Goal: Transaction & Acquisition: Book appointment/travel/reservation

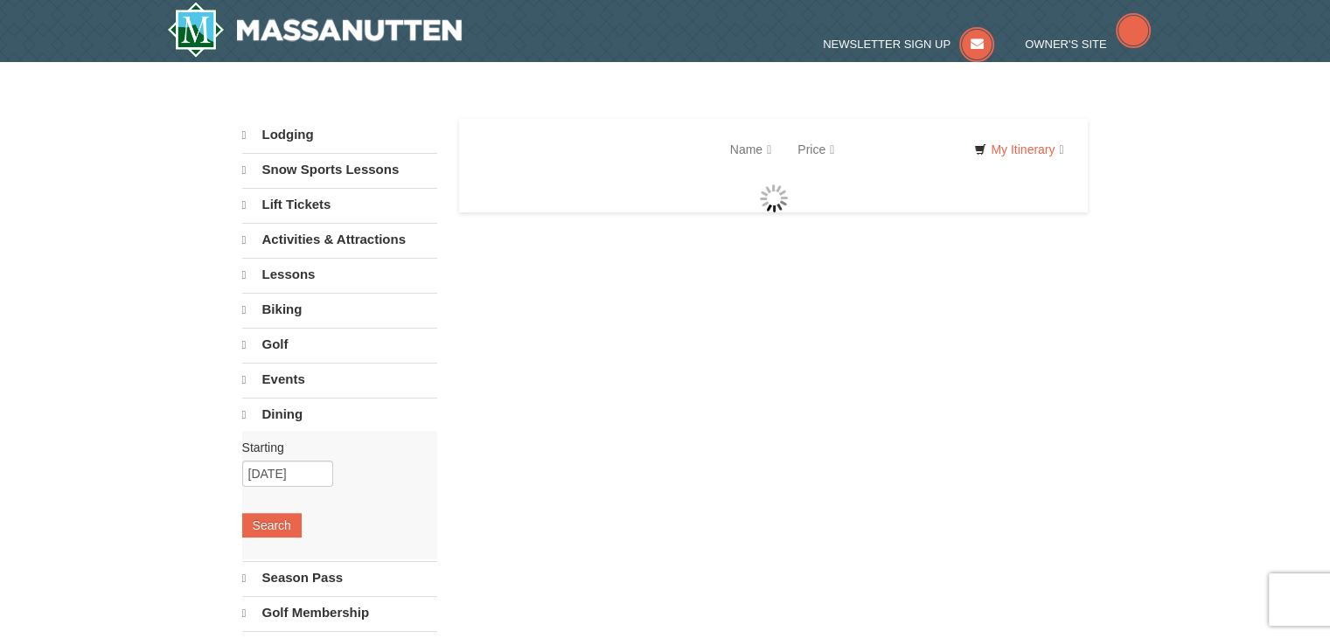
select select "10"
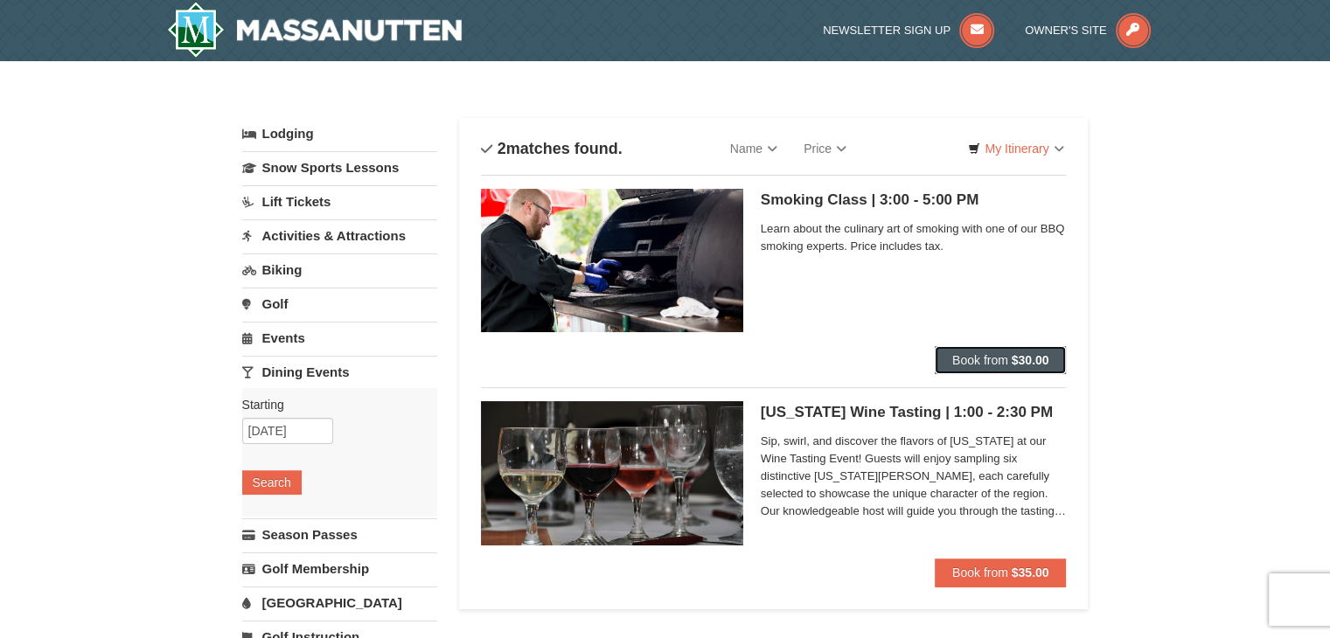
click at [996, 358] on span "Book from" at bounding box center [980, 360] width 56 height 14
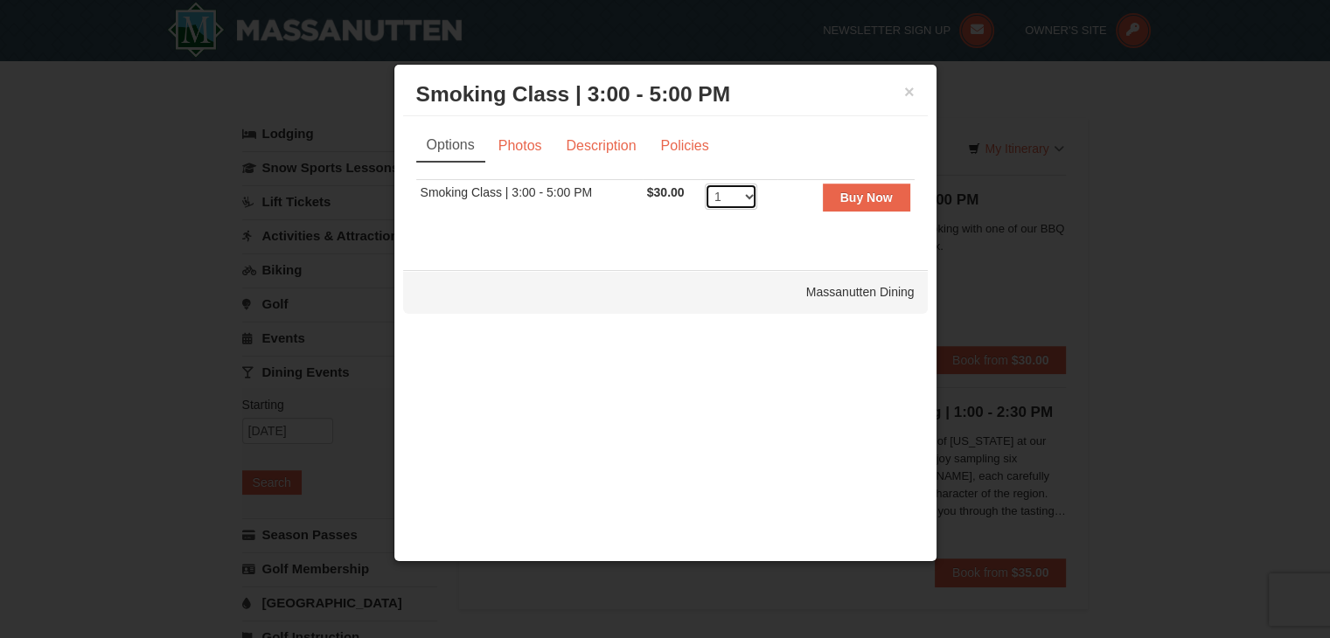
click at [747, 197] on select "1 2 3 4 5 6 7 8 9 10 11 12 13 14 15 16 17 18 19 20 21 22 23 24 25" at bounding box center [731, 197] width 52 height 26
select select "2"
click at [705, 184] on select "1 2 3 4 5 6 7 8 9 10 11 12 13 14 15 16 17 18 19 20 21 22 23 24 25" at bounding box center [731, 197] width 52 height 26
click at [588, 144] on link "Description" at bounding box center [600, 145] width 93 height 33
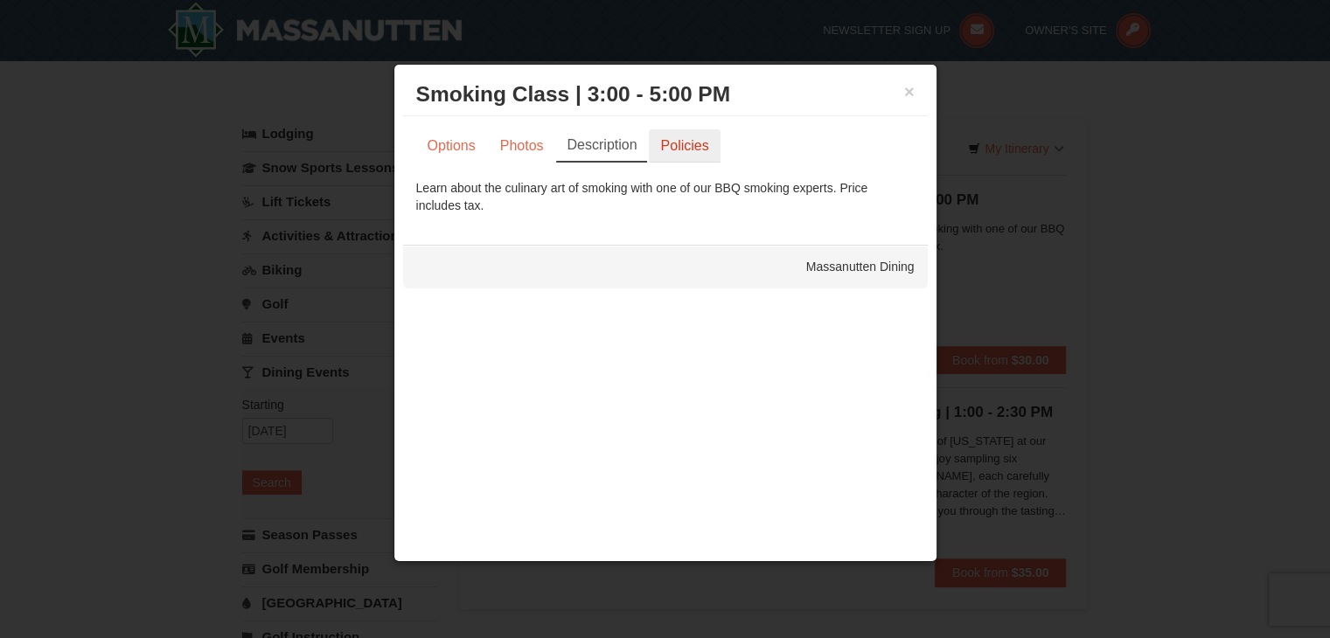
click at [672, 143] on link "Policies" at bounding box center [684, 145] width 71 height 33
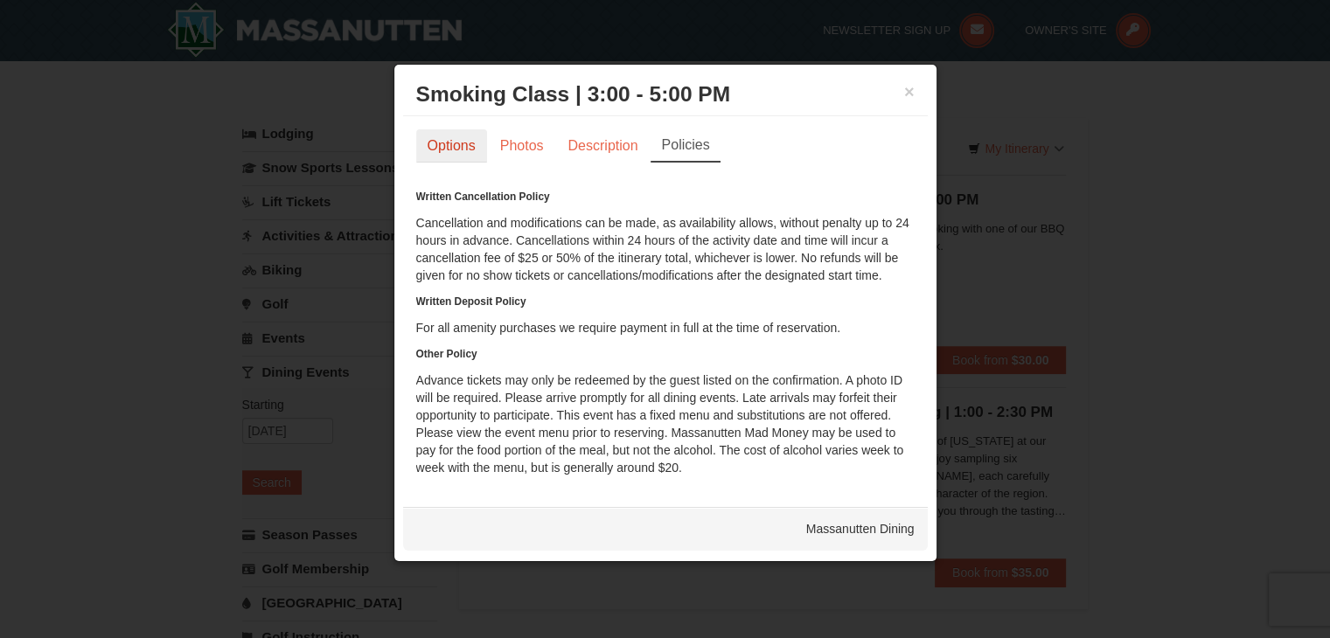
click at [458, 143] on link "Options" at bounding box center [451, 145] width 71 height 33
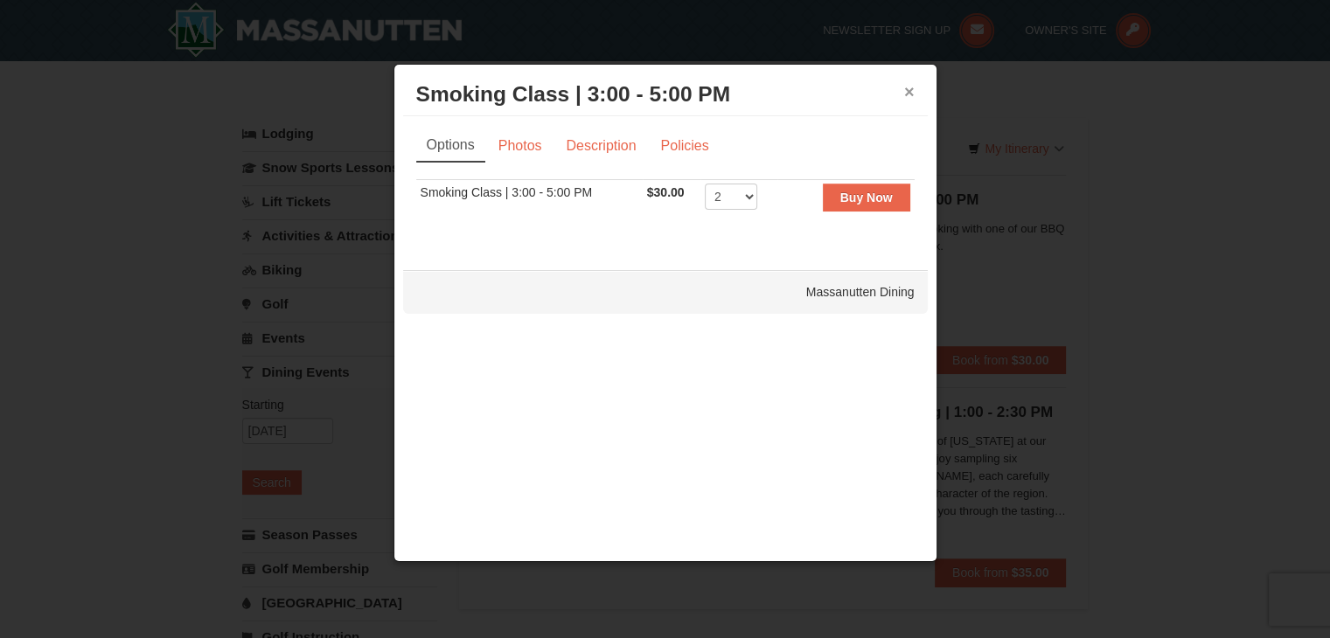
click at [909, 88] on button "×" at bounding box center [909, 91] width 10 height 17
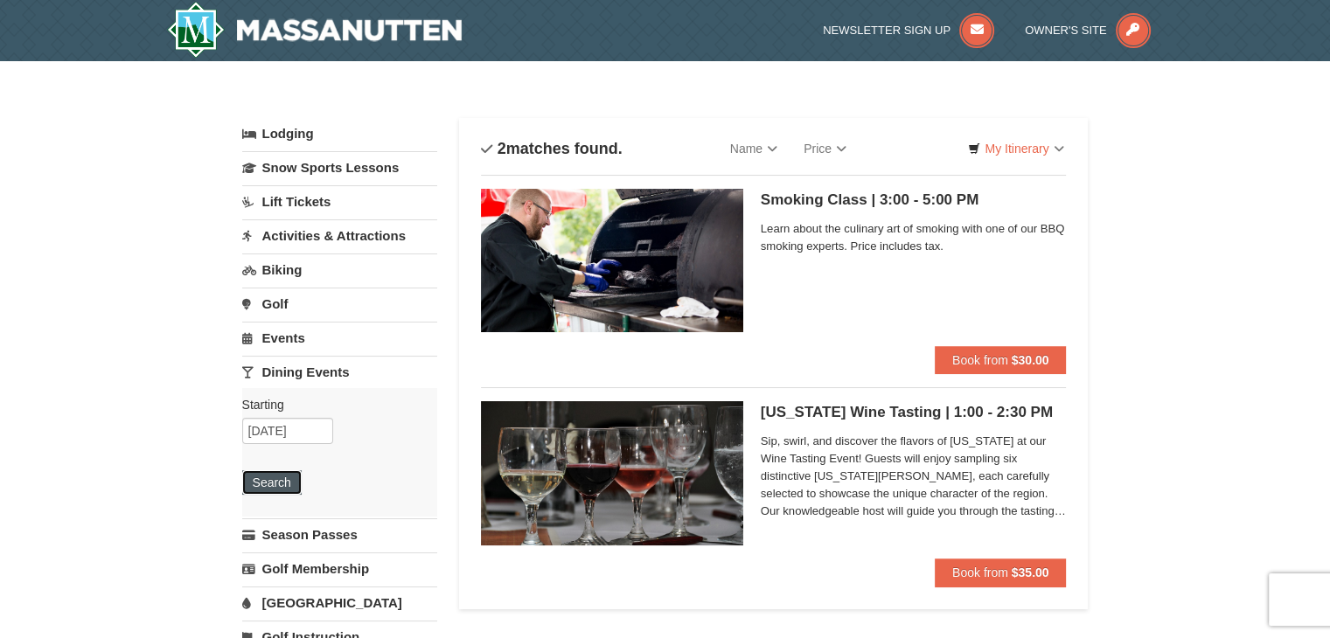
click at [270, 480] on button "Search" at bounding box center [271, 482] width 59 height 24
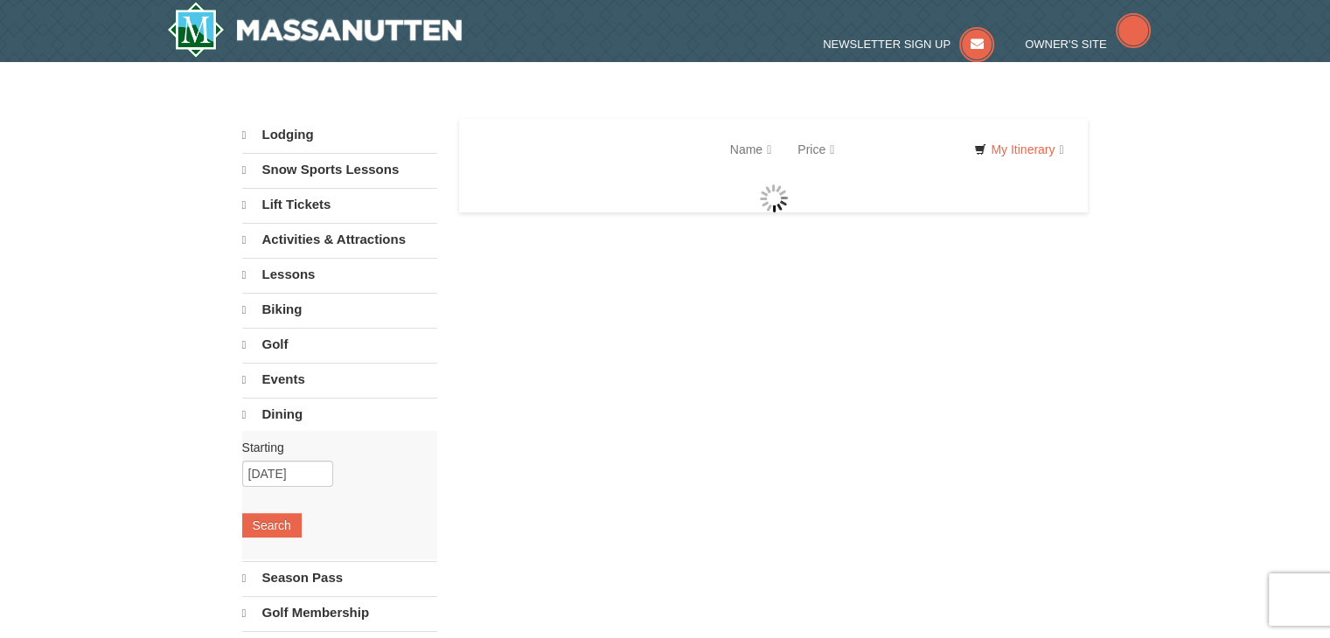
select select "10"
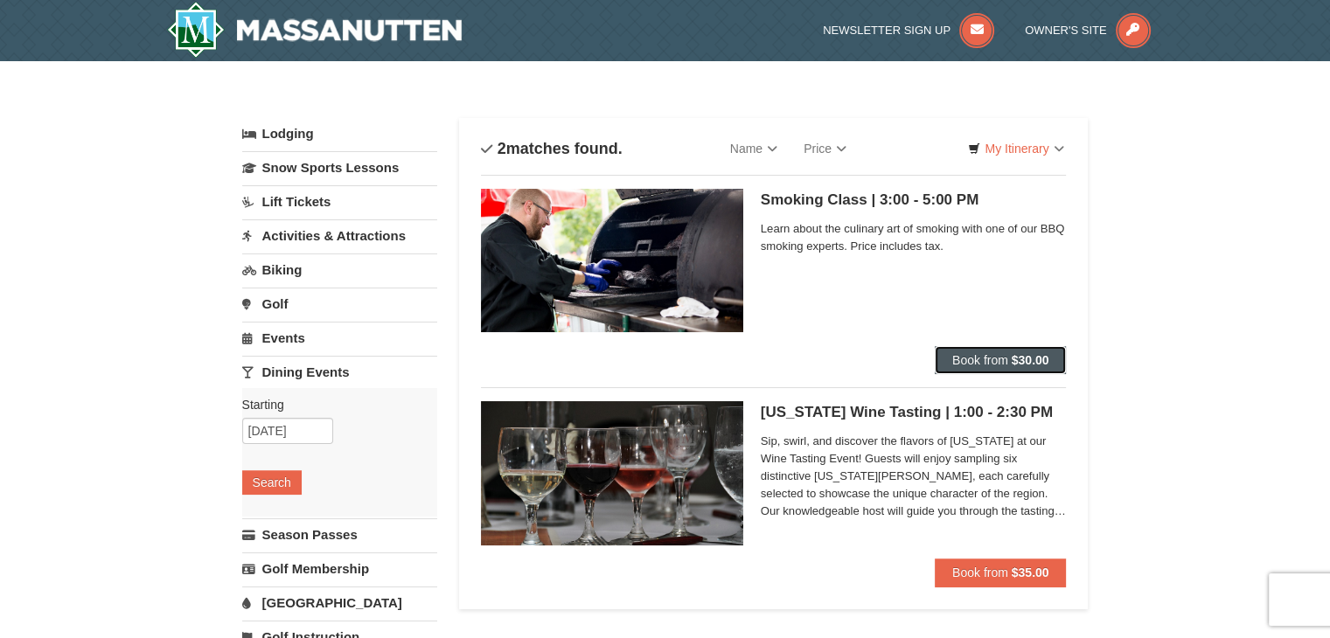
click at [997, 359] on span "Book from" at bounding box center [980, 360] width 56 height 14
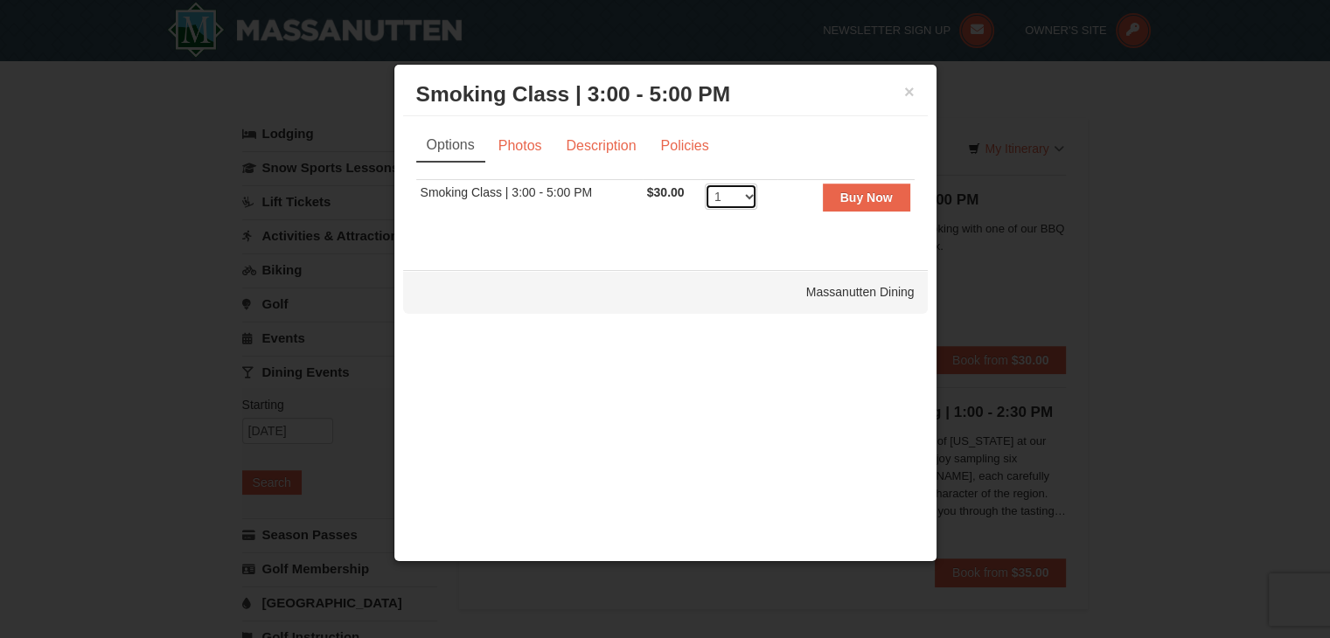
click at [749, 196] on select "1 2 3 4 5 6 7 8 9 10 11 12 13 14 15 16 17 18 19 20 21 22 23 24 25" at bounding box center [731, 197] width 52 height 26
select select "2"
click at [705, 184] on select "1 2 3 4 5 6 7 8 9 10 11 12 13 14 15 16 17 18 19 20 21 22 23 24 25" at bounding box center [731, 197] width 52 height 26
click at [856, 199] on strong "Buy Now" at bounding box center [866, 198] width 52 height 14
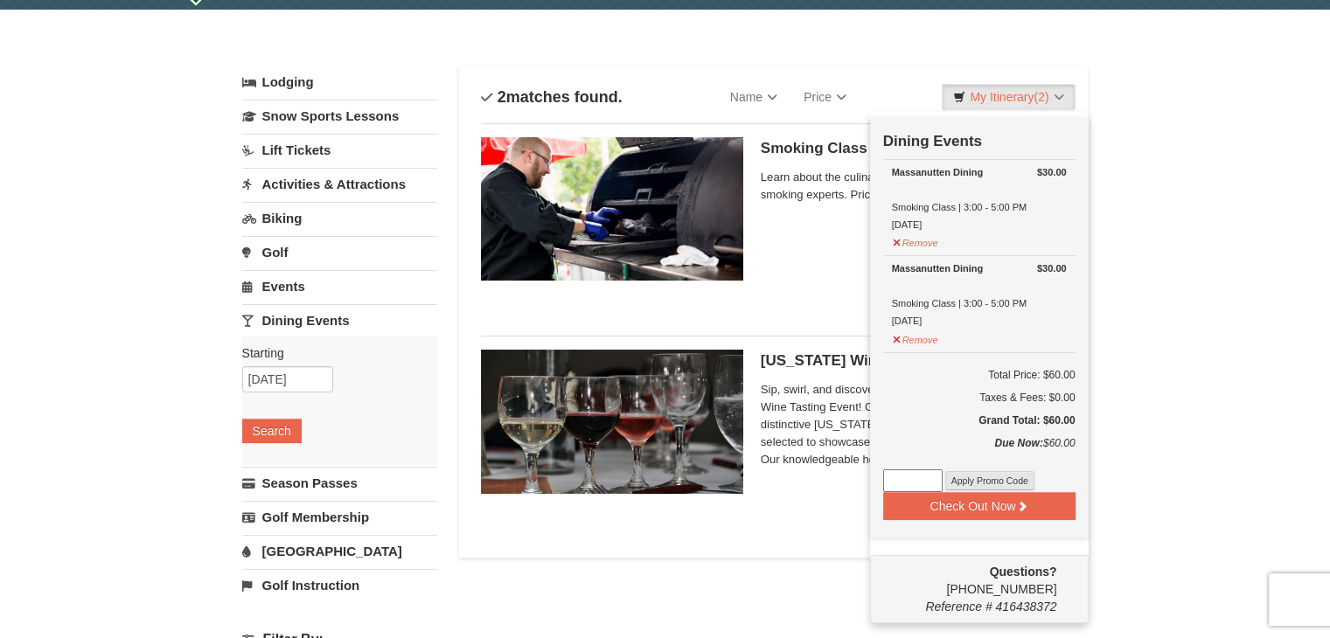
scroll to position [93, 0]
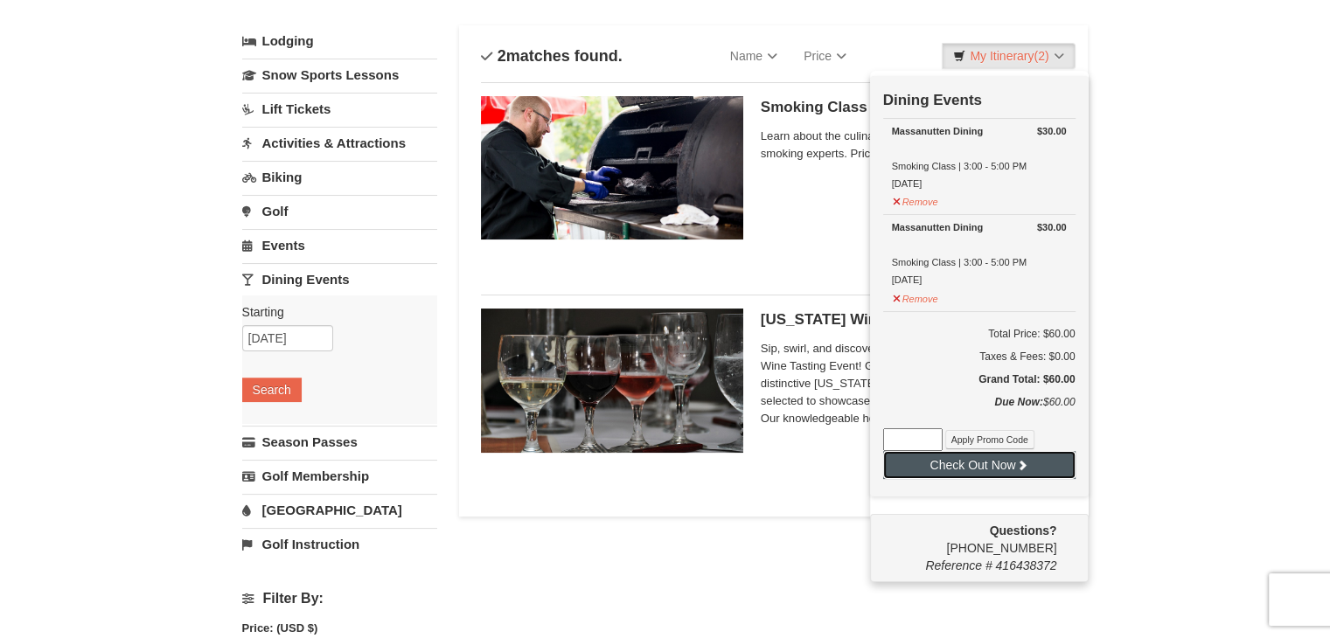
click at [985, 460] on button "Check Out Now" at bounding box center [979, 465] width 192 height 28
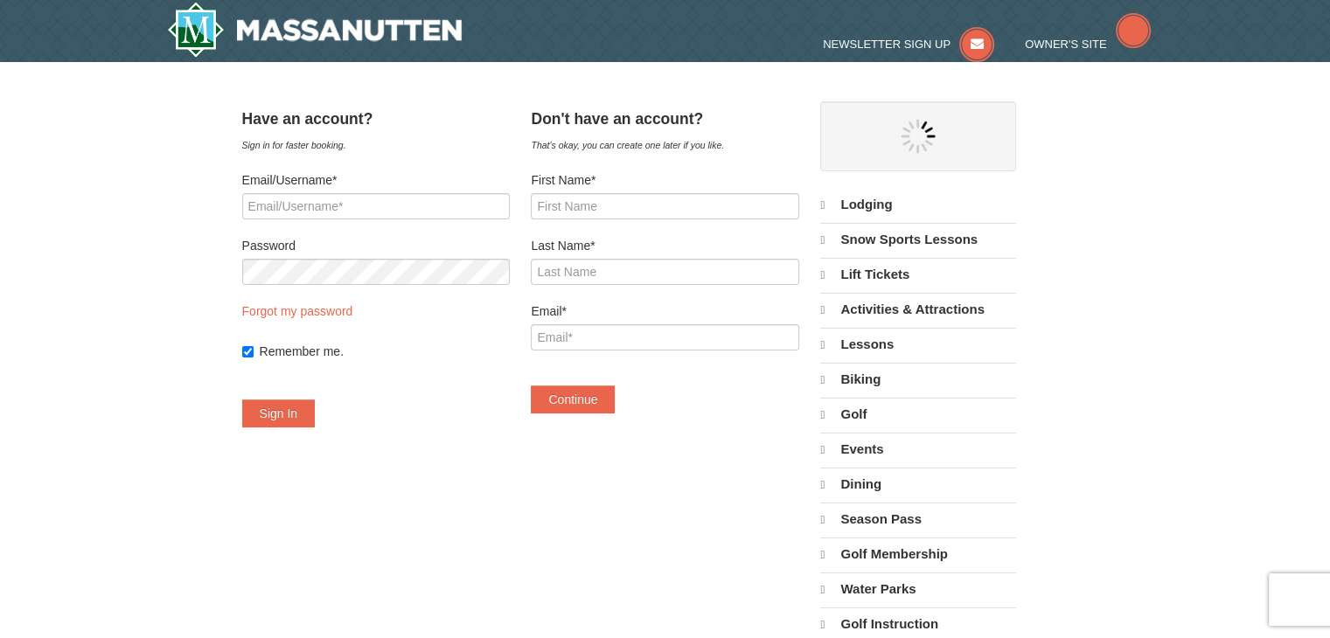
select select "10"
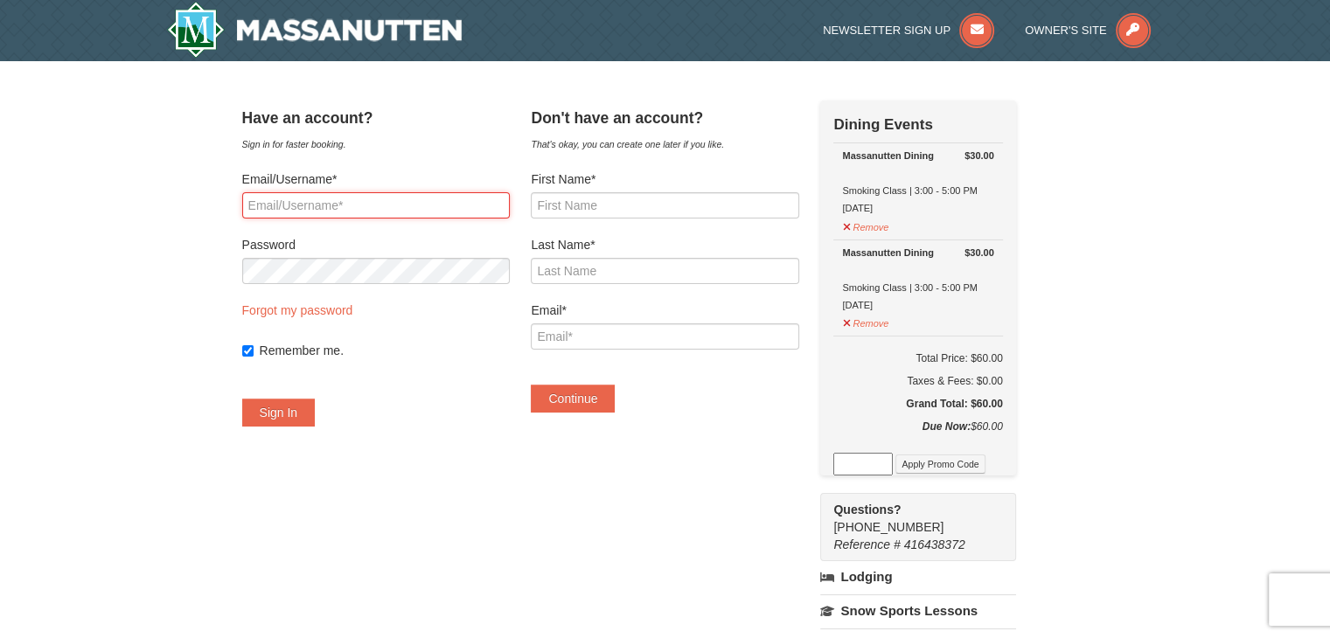
click at [371, 206] on input "Email/Username*" at bounding box center [376, 205] width 268 height 26
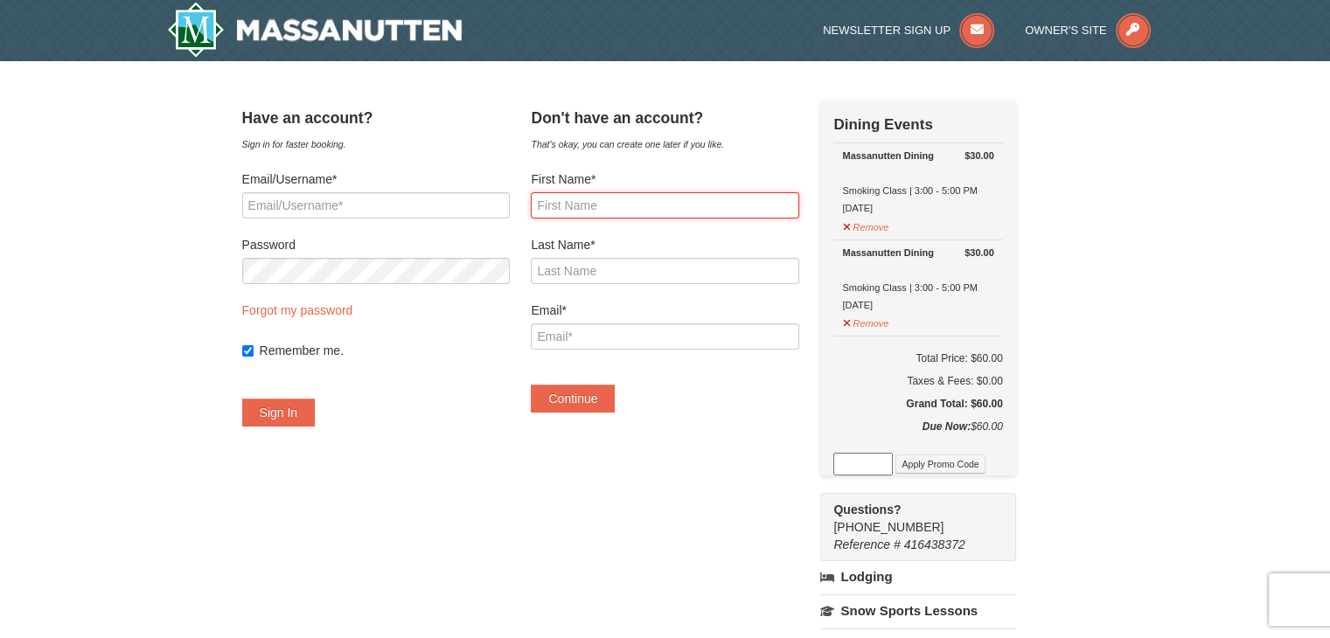
click at [596, 205] on input "First Name*" at bounding box center [665, 205] width 268 height 26
type input "Marty"
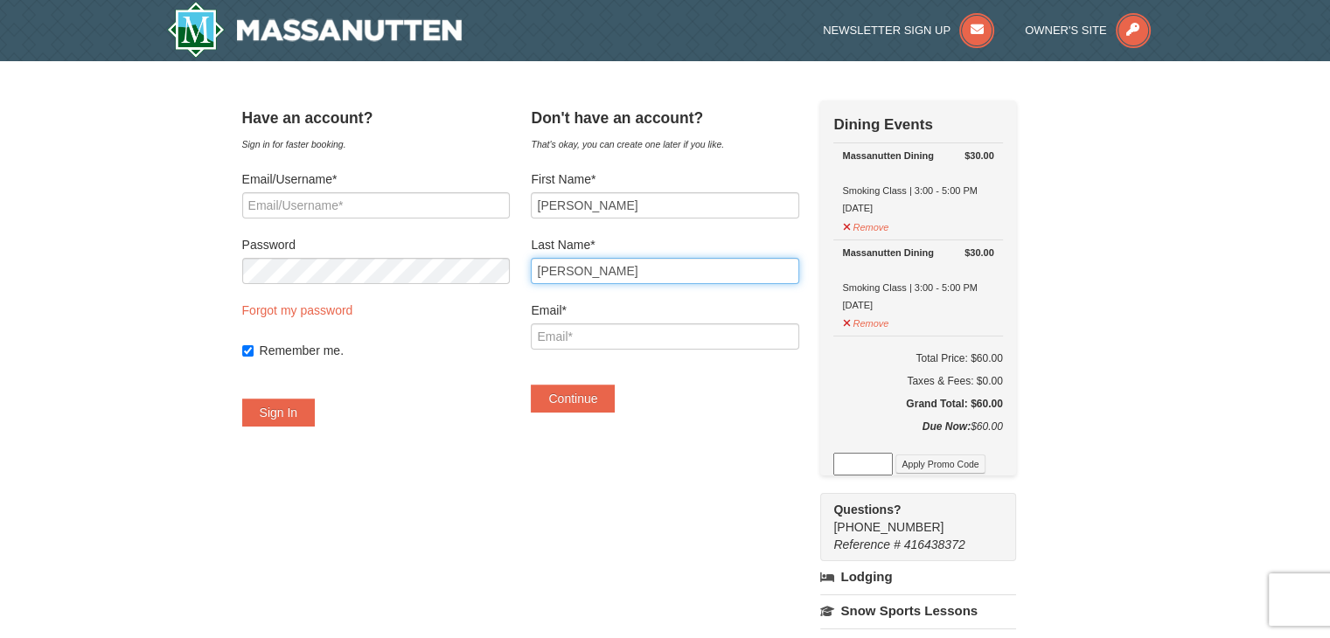
type input "Linton"
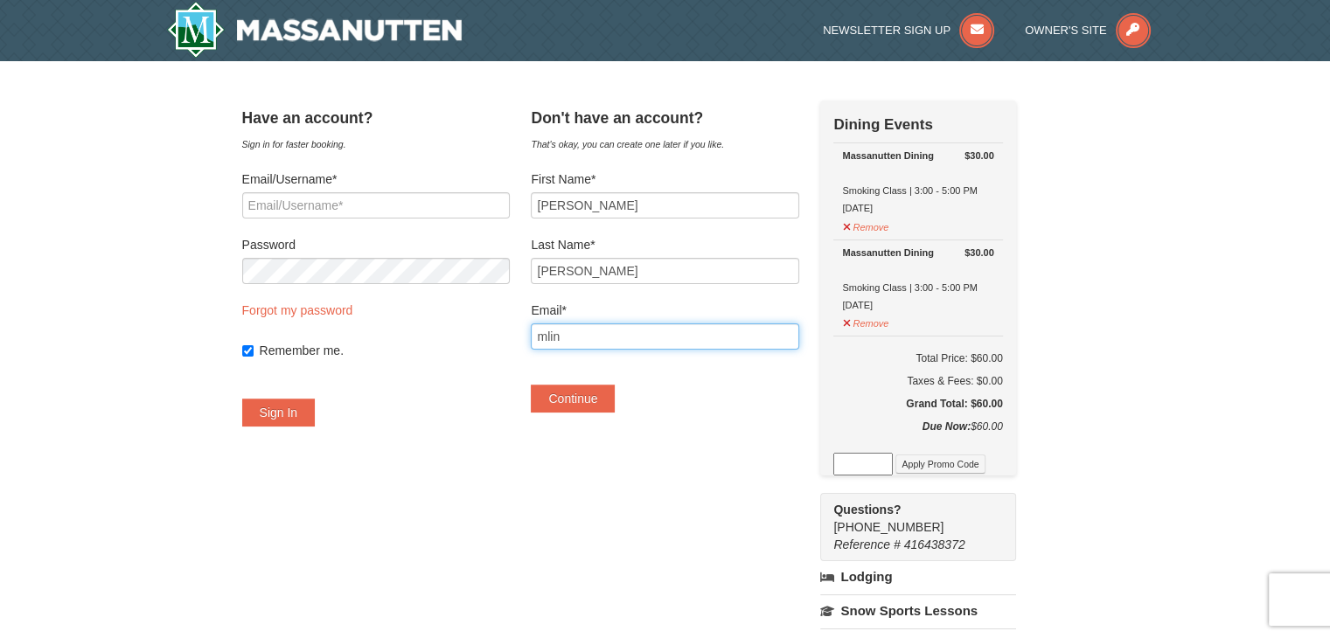
type input "mlinton@chpk.com"
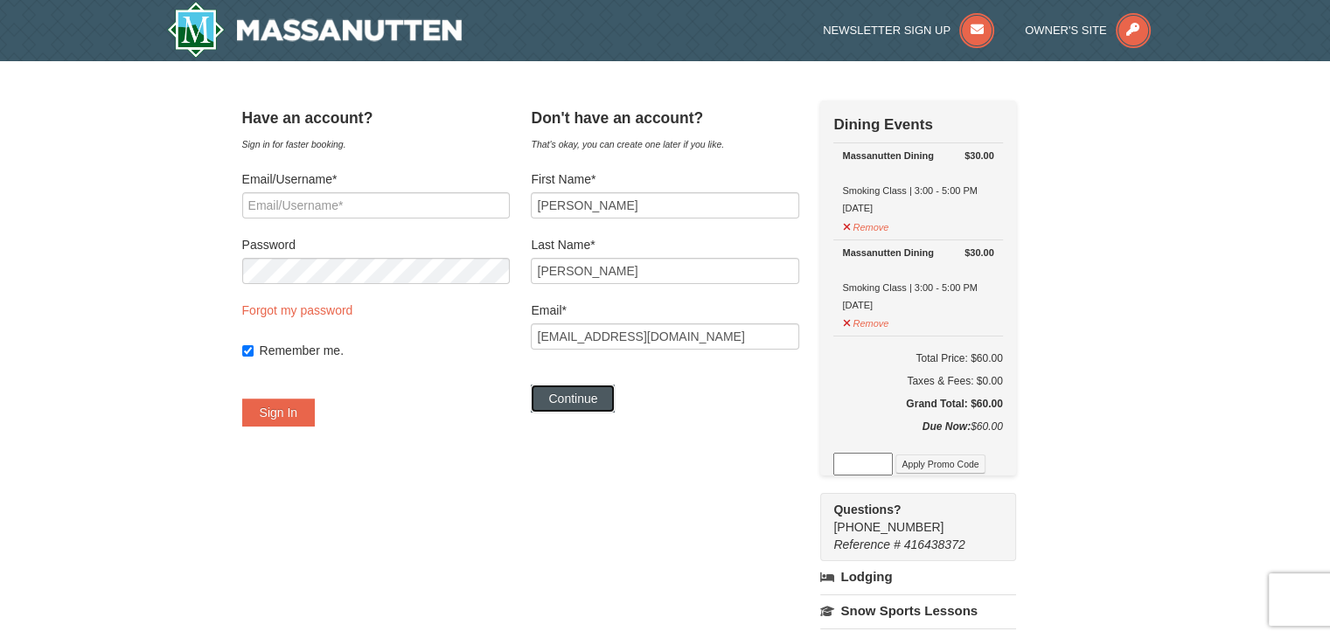
click at [604, 403] on button "Continue" at bounding box center [573, 399] width 84 height 28
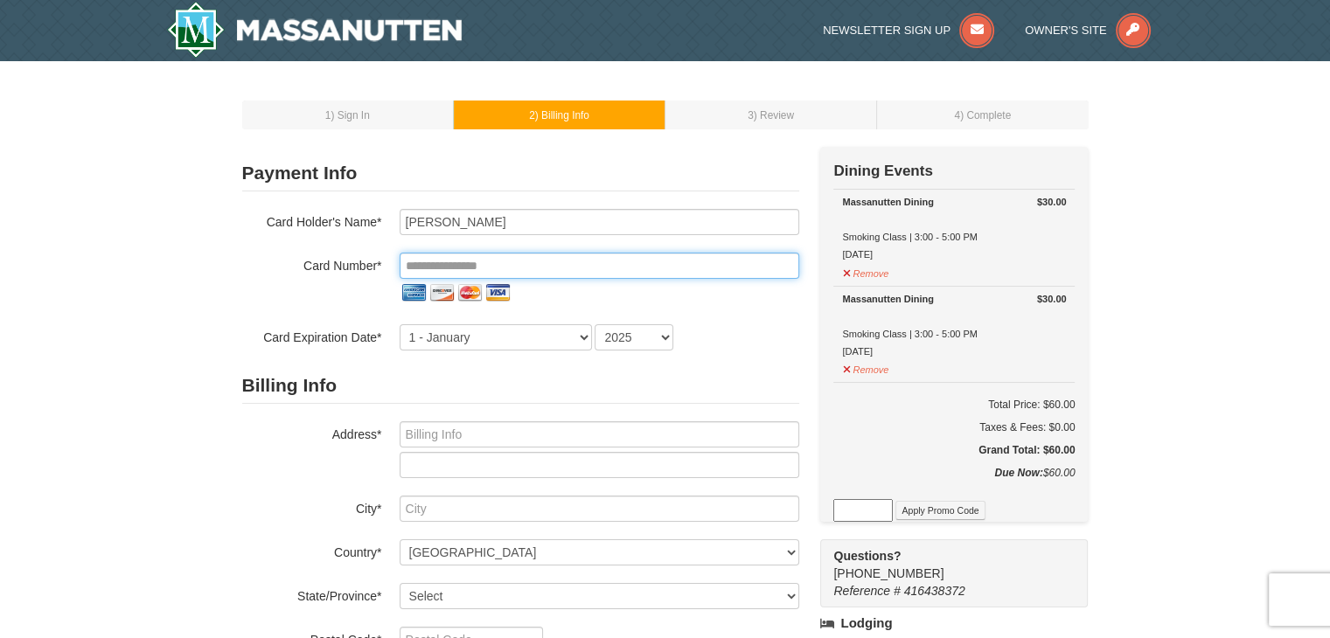
click at [549, 264] on input "tel" at bounding box center [600, 266] width 400 height 26
click at [428, 373] on h2 "Billing Info" at bounding box center [520, 386] width 557 height 36
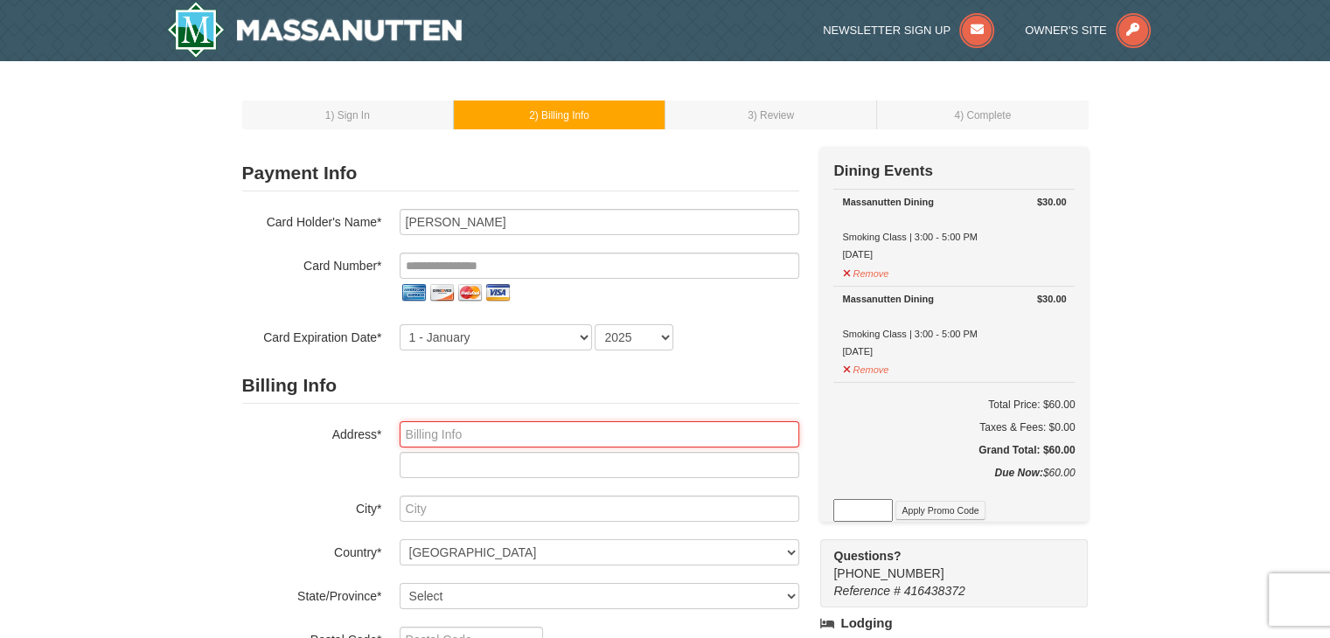
click at [448, 428] on input "text" at bounding box center [600, 434] width 400 height 26
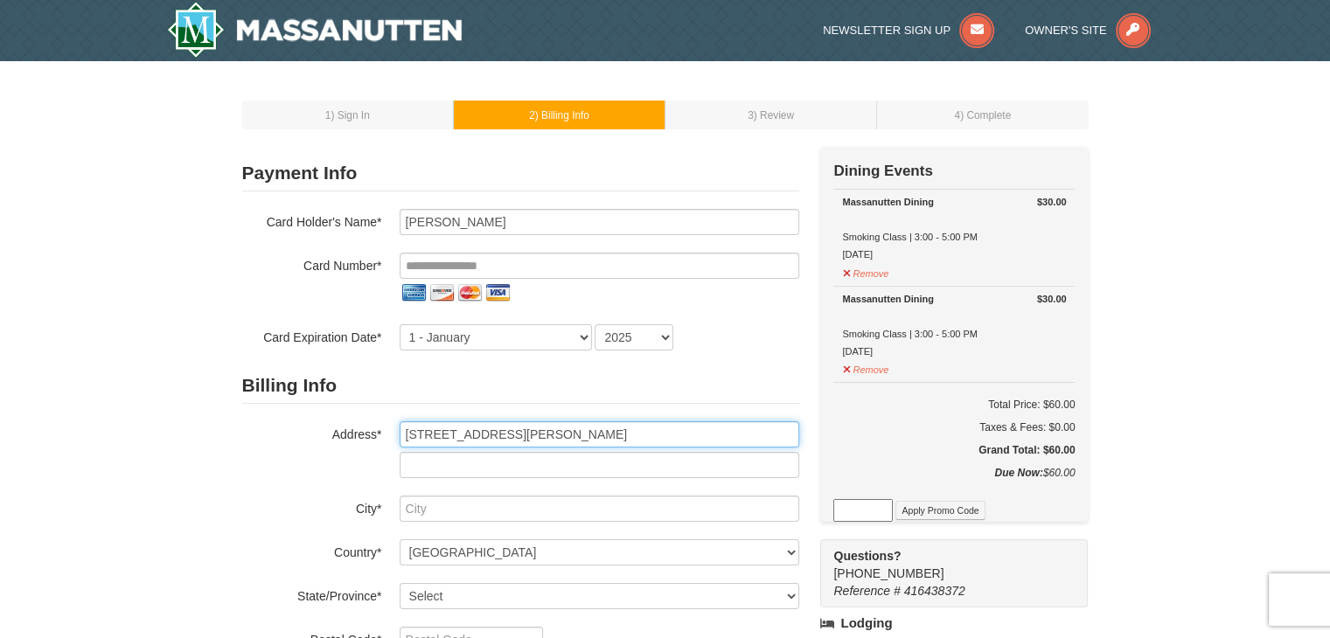
type input "4347 Jones Road"
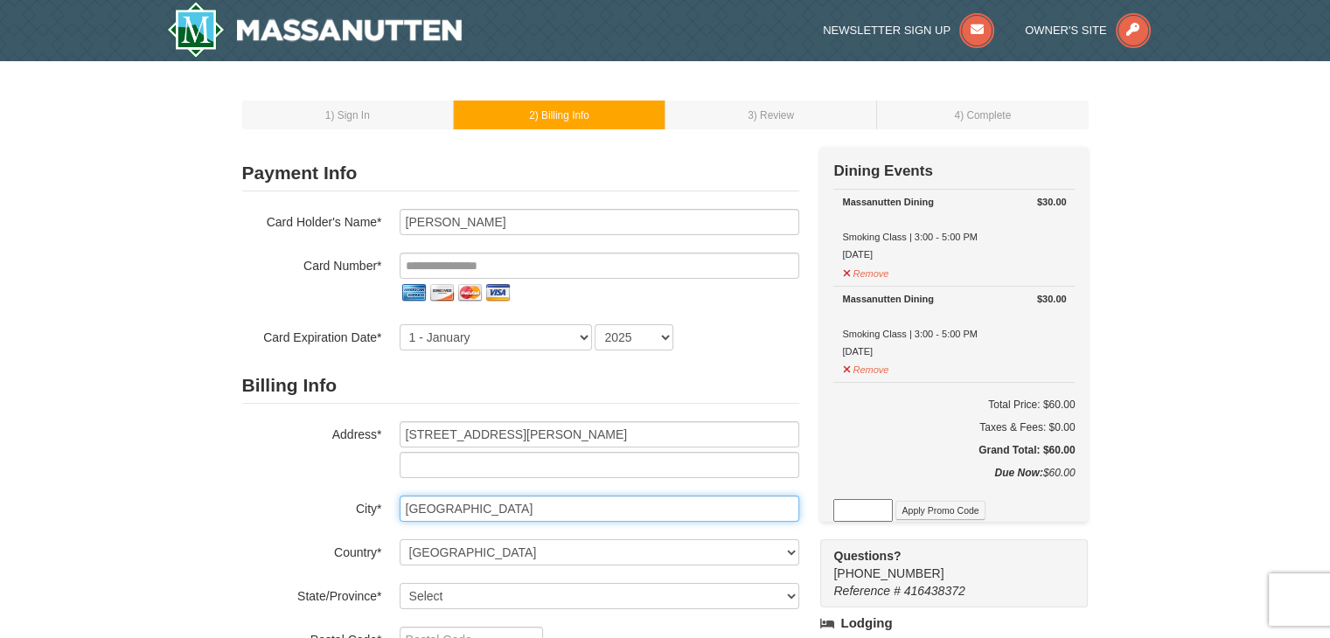
type input "Pocomoke City"
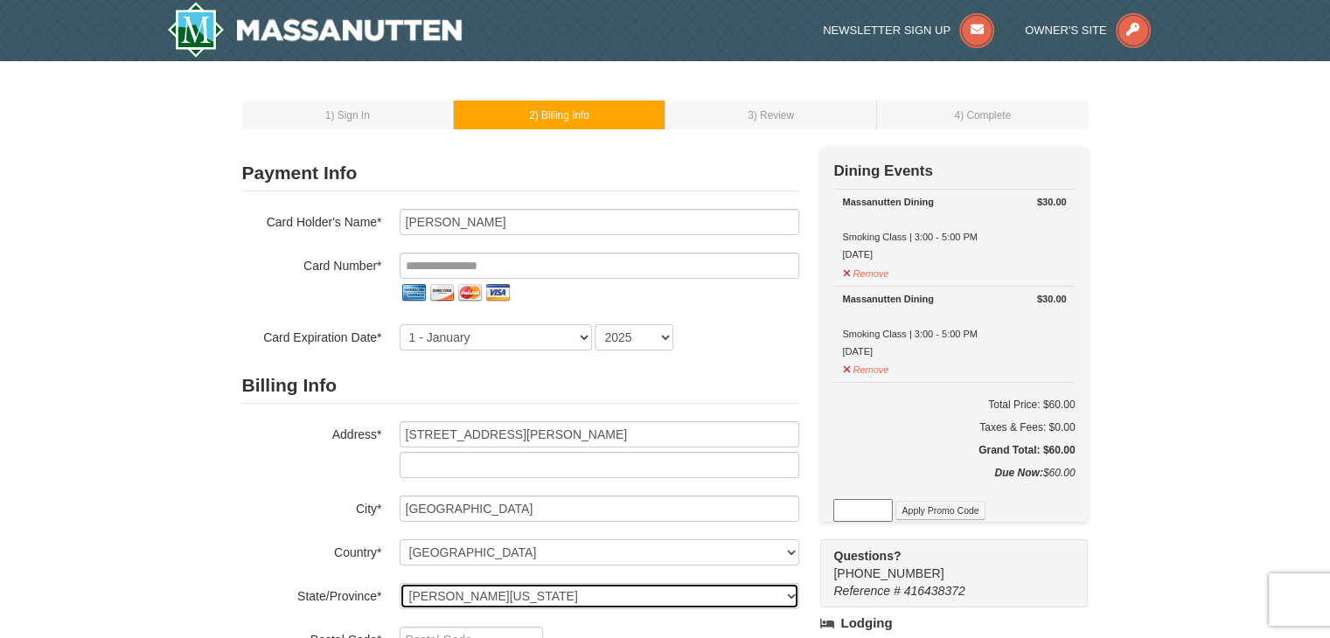
select select "MD"
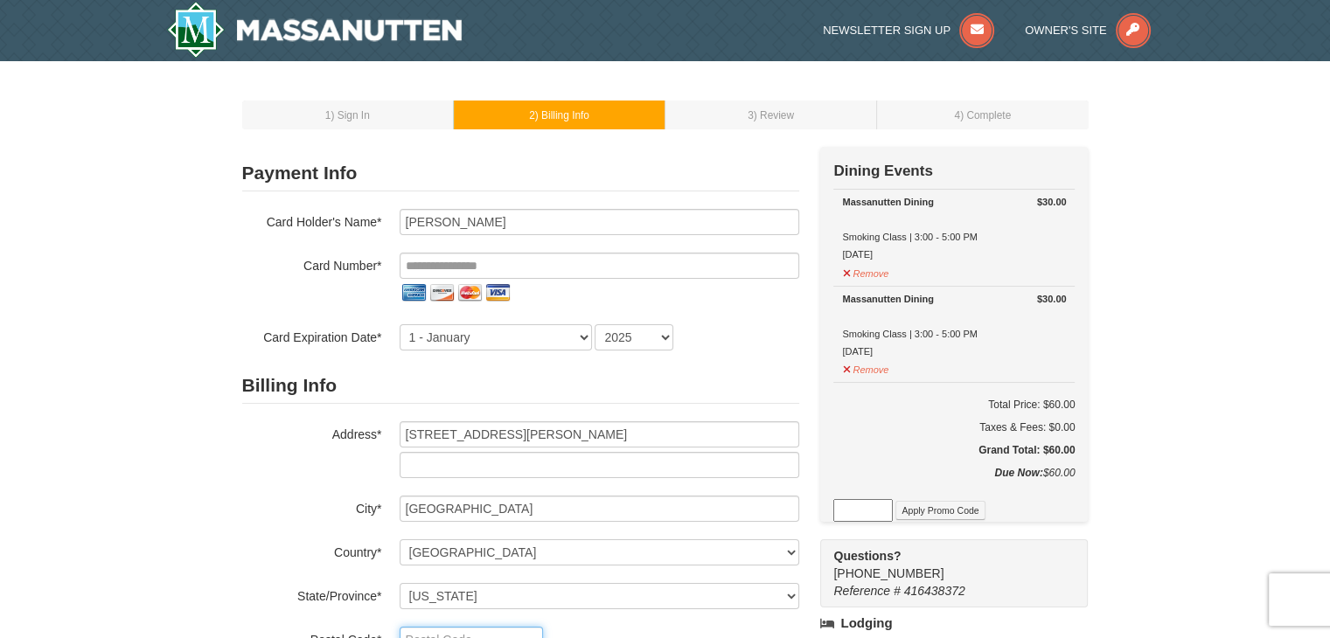
scroll to position [14, 0]
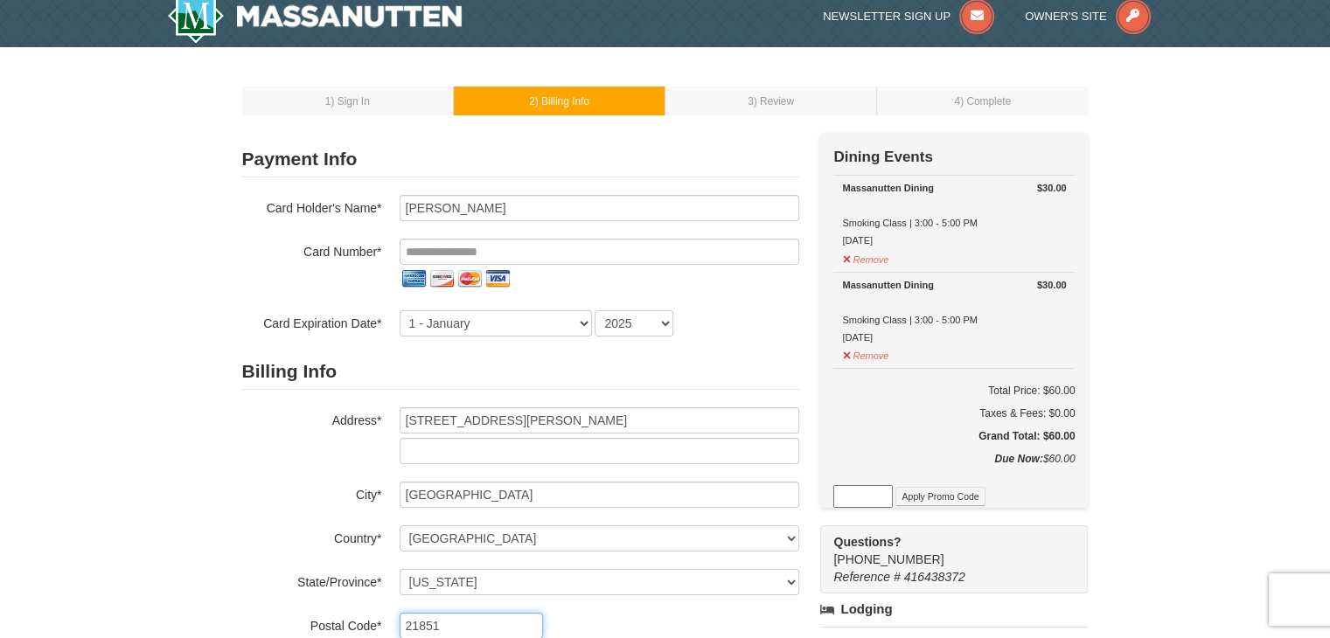
type input "21851"
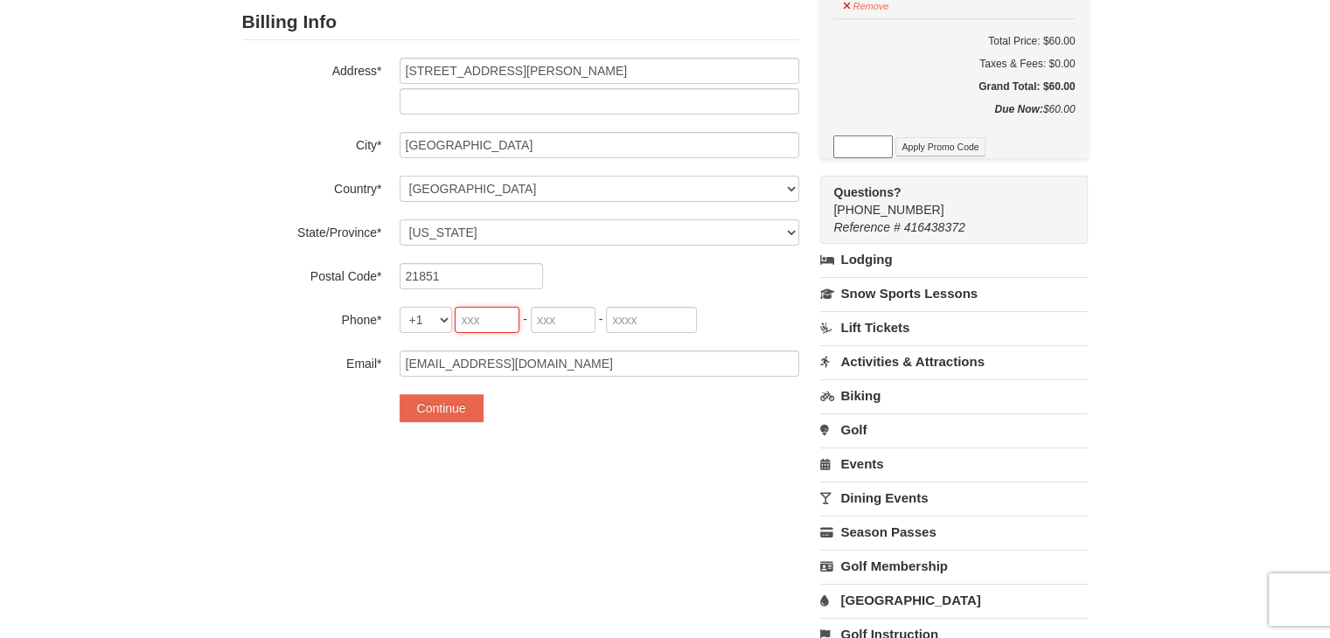
click at [490, 318] on input "tel" at bounding box center [487, 320] width 65 height 26
type input "757"
type input "350"
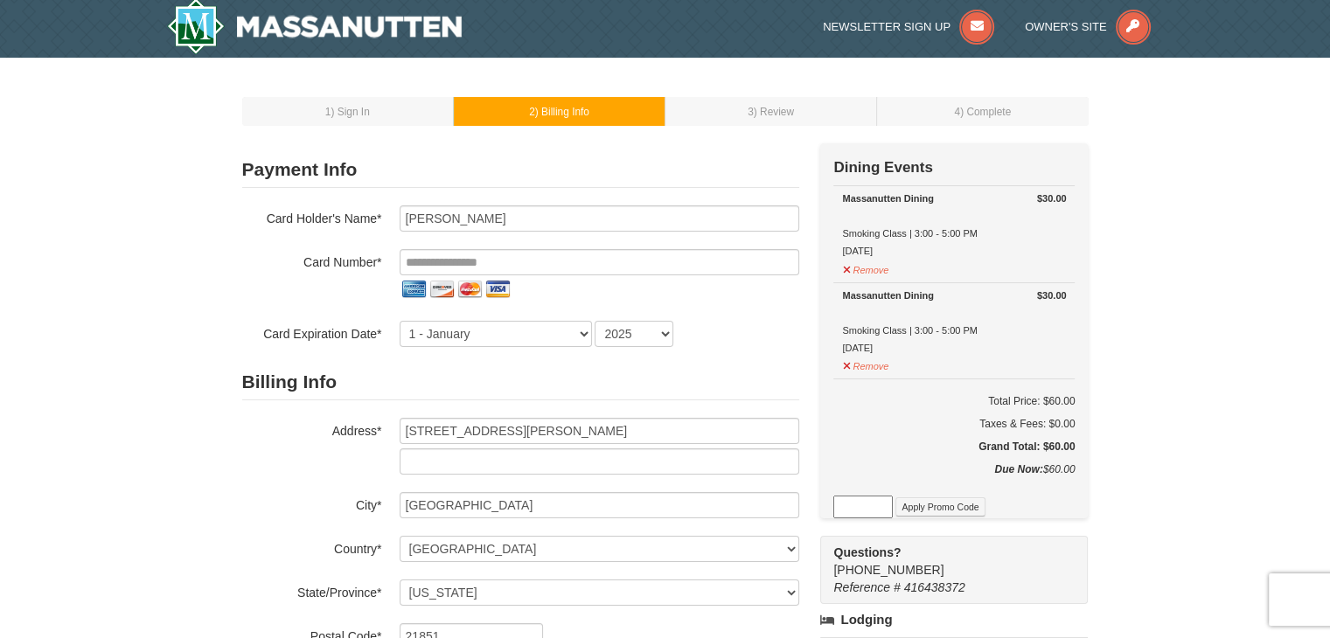
scroll to position [0, 0]
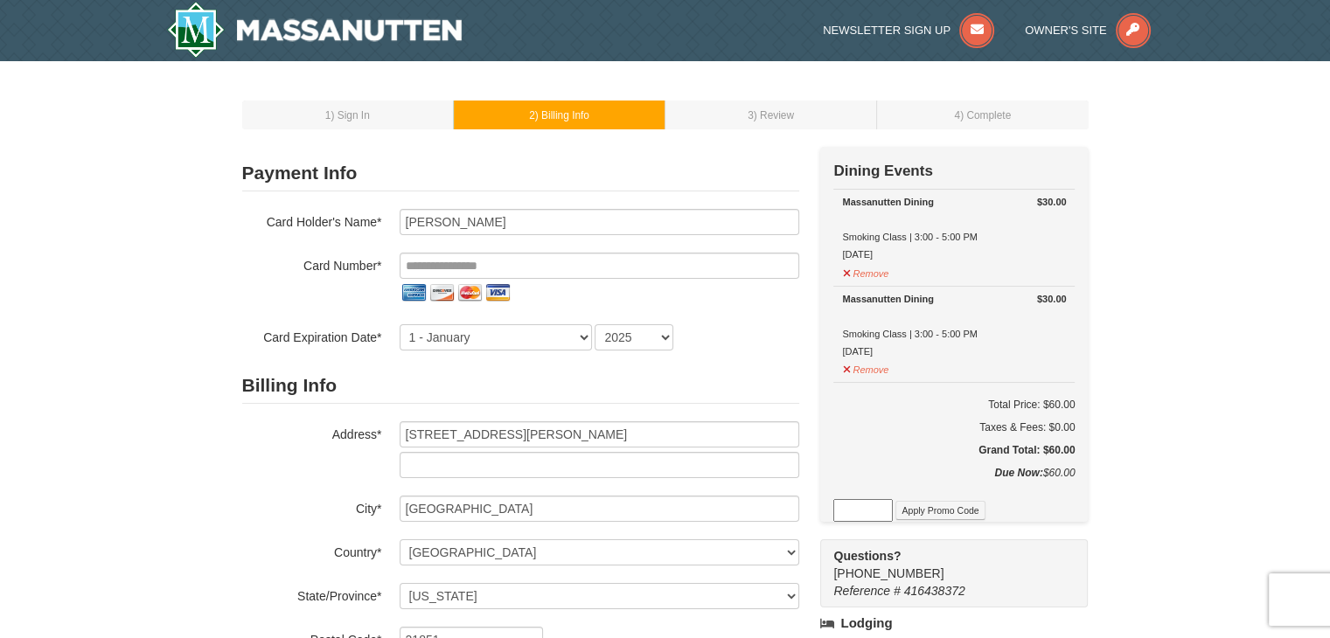
type input "0908"
click at [448, 260] on input "tel" at bounding box center [600, 266] width 400 height 26
drag, startPoint x: 438, startPoint y: 221, endPoint x: 396, endPoint y: 222, distance: 42.0
click at [396, 222] on div "Card Holder's Name* Marty Linton" at bounding box center [520, 222] width 557 height 26
type input "Allison Linton"
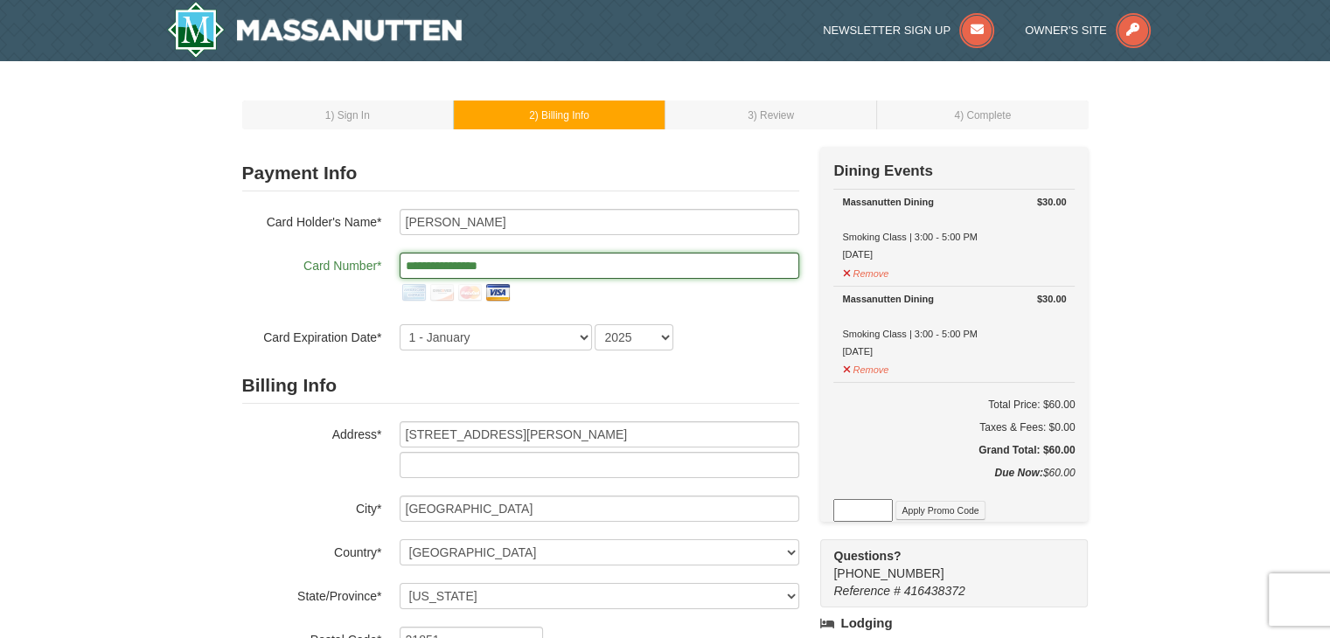
type input "**********"
select select "9"
select select "2028"
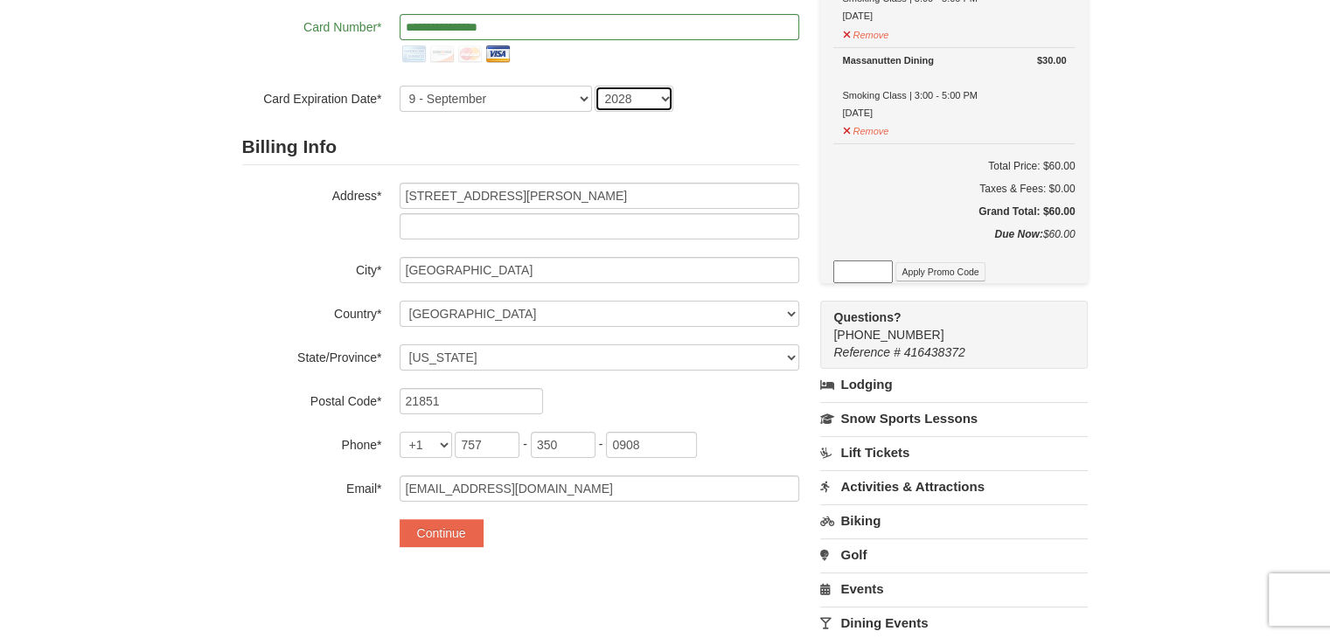
scroll to position [350, 0]
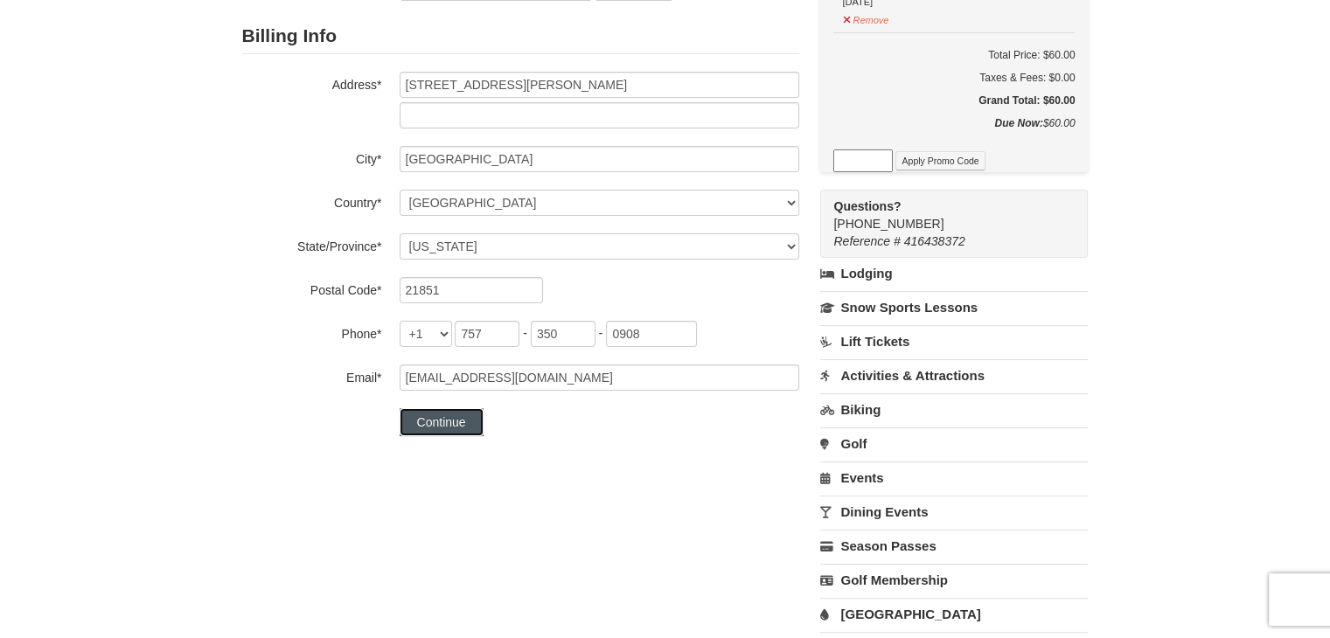
click at [436, 421] on button "Continue" at bounding box center [442, 422] width 84 height 28
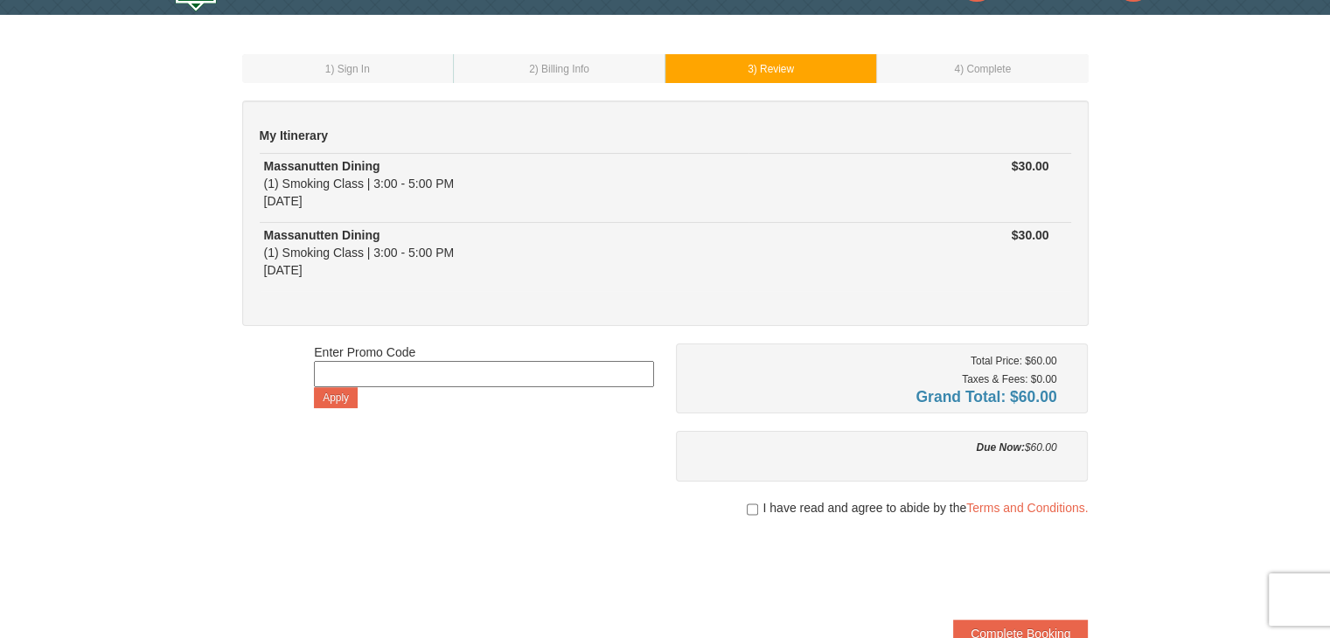
scroll to position [87, 0]
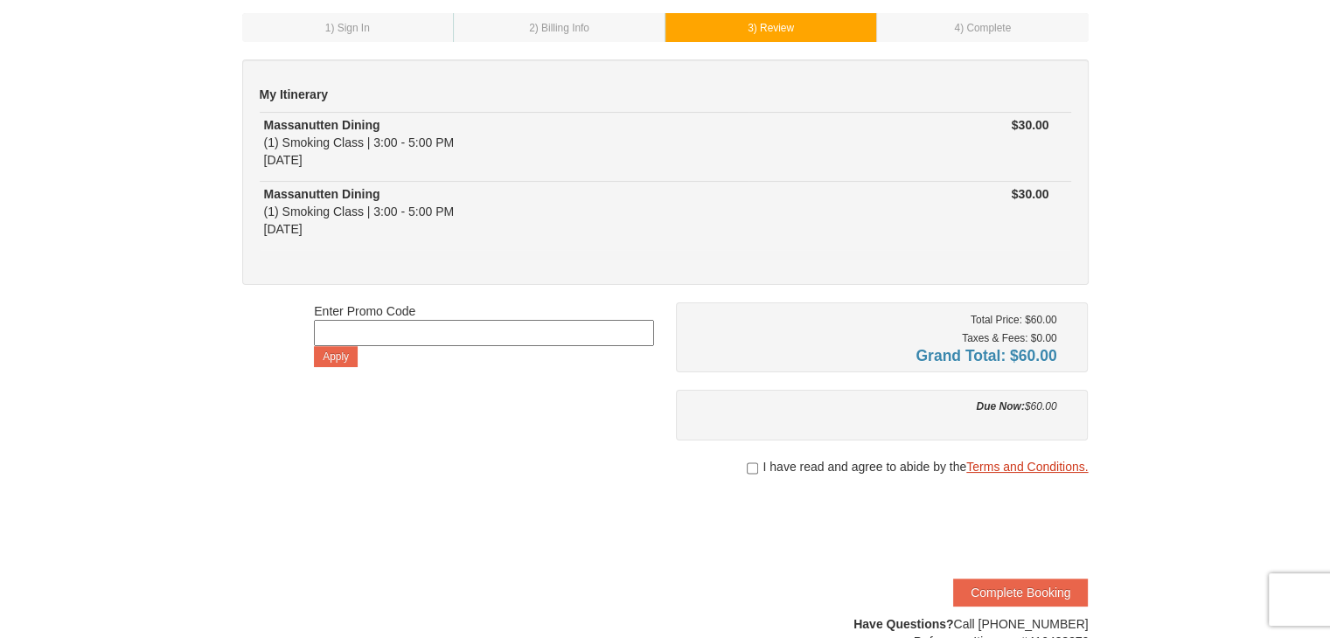
click at [993, 465] on link "Terms and Conditions." at bounding box center [1027, 467] width 122 height 14
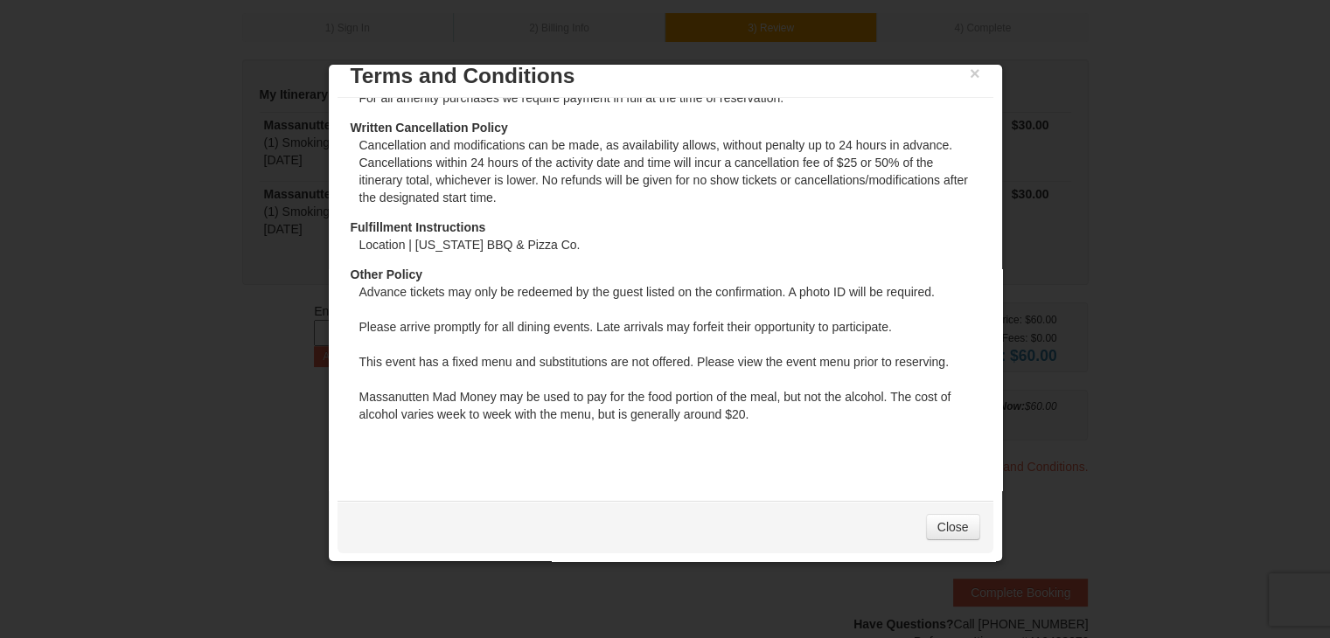
scroll to position [0, 0]
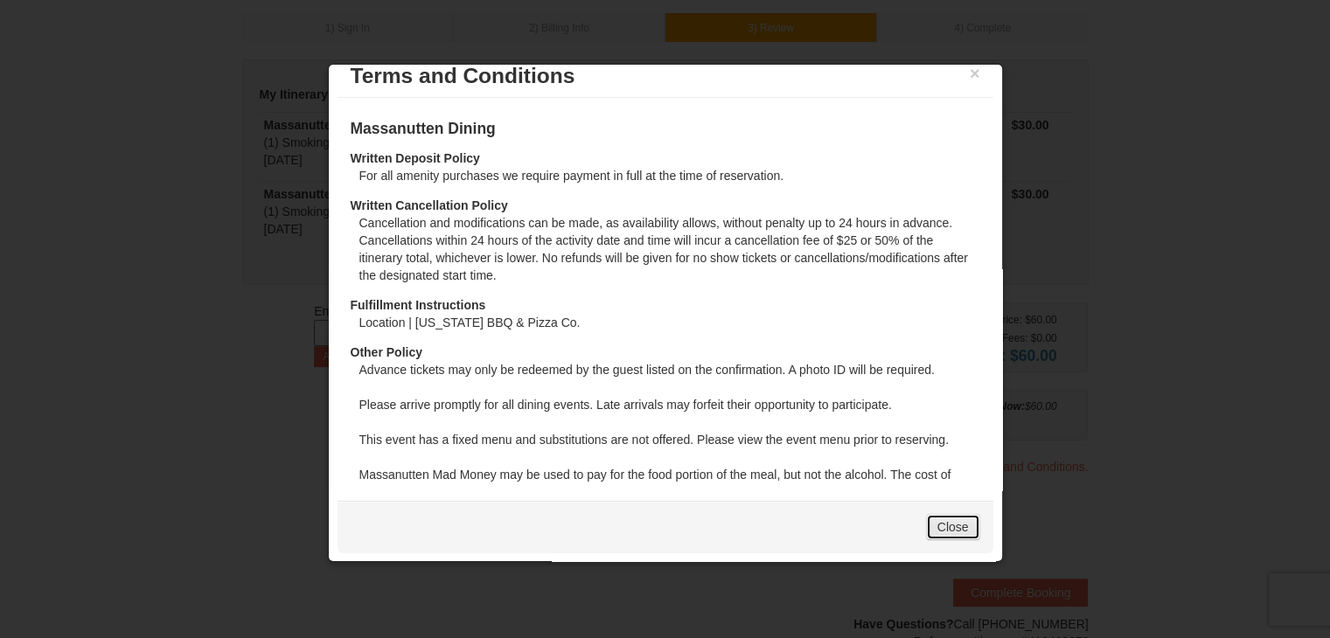
click at [941, 528] on link "Close" at bounding box center [953, 527] width 54 height 26
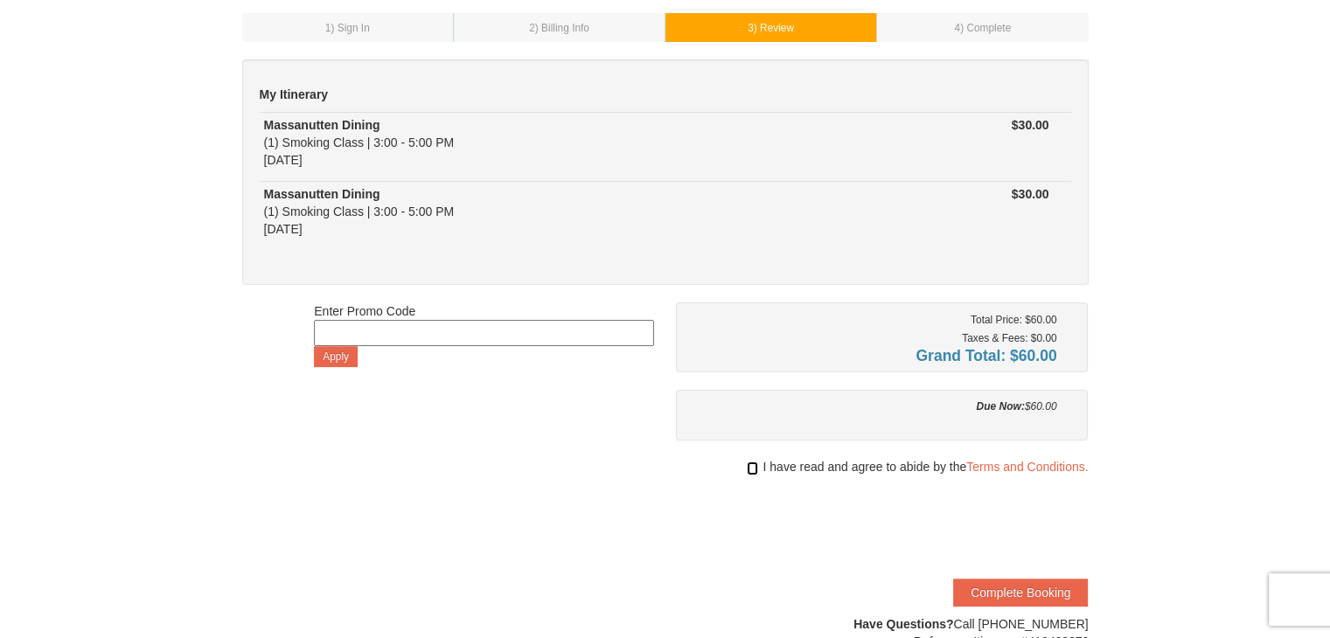
click at [747, 470] on input "checkbox" at bounding box center [752, 469] width 11 height 14
checkbox input "true"
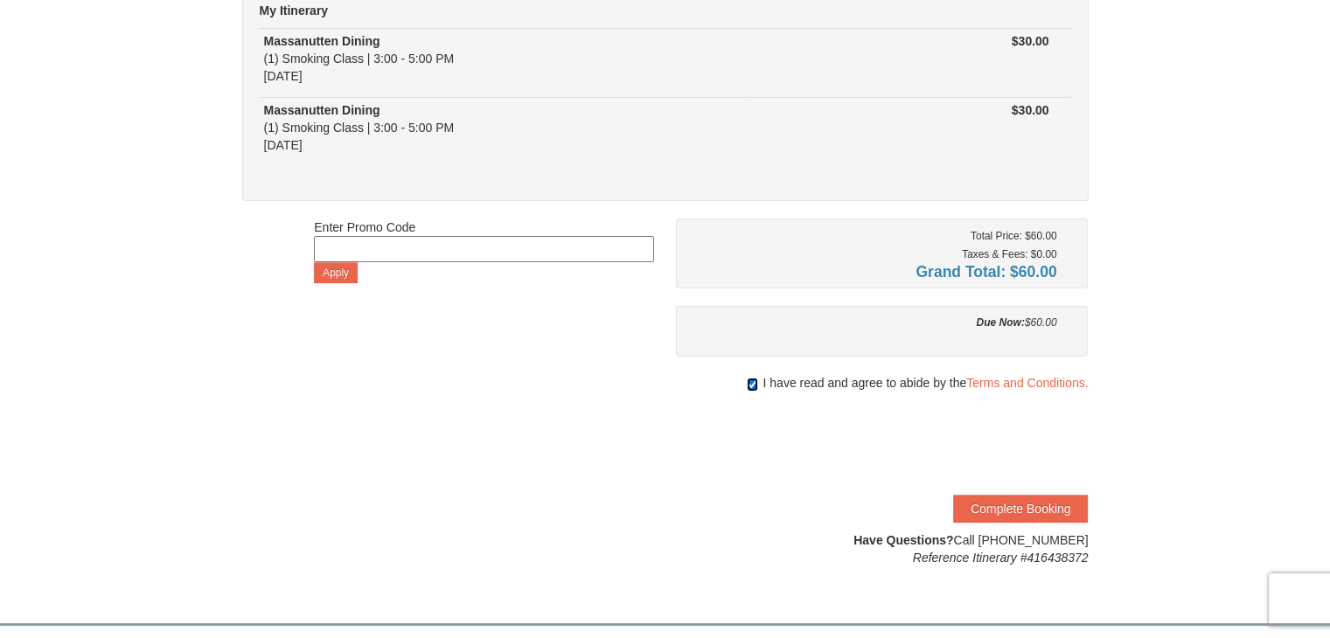
scroll to position [175, 0]
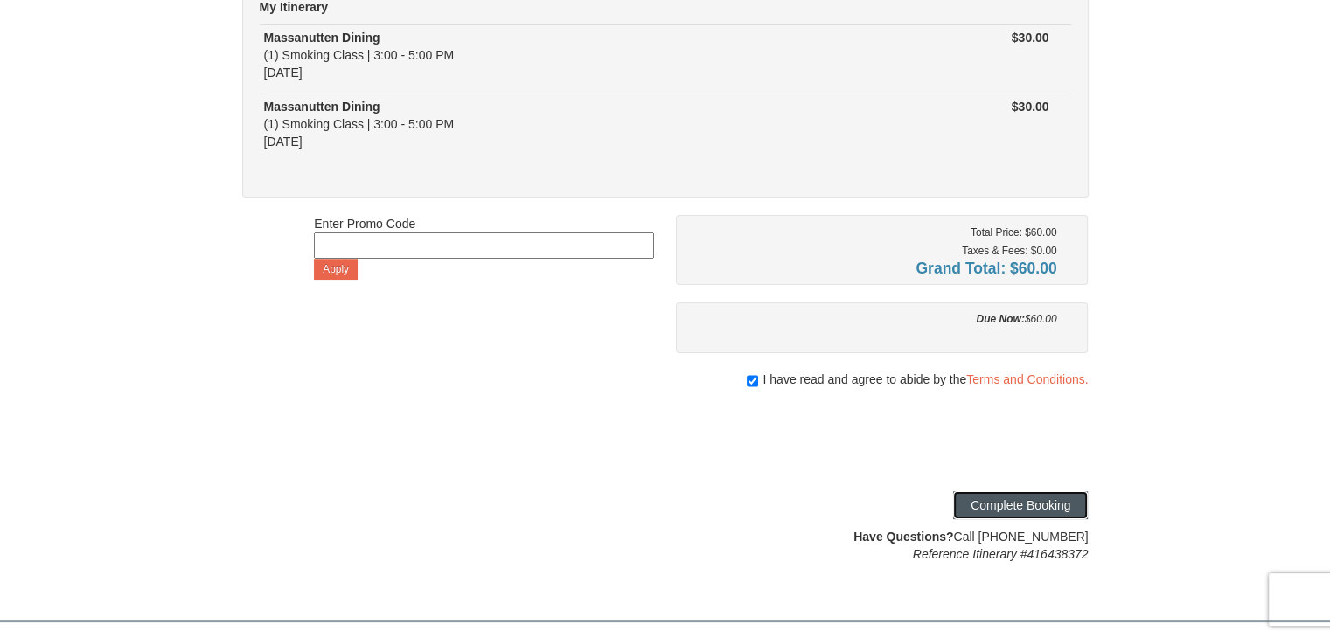
click at [995, 503] on button "Complete Booking" at bounding box center [1020, 505] width 135 height 28
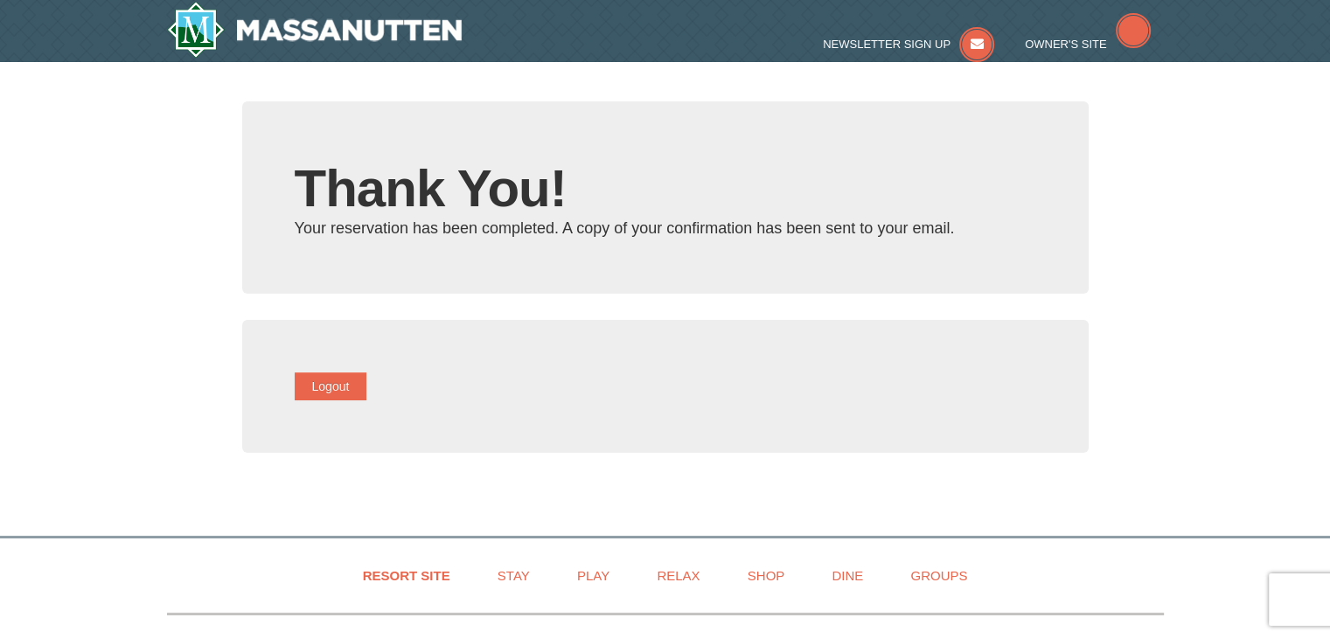
type input "[EMAIL_ADDRESS][DOMAIN_NAME]"
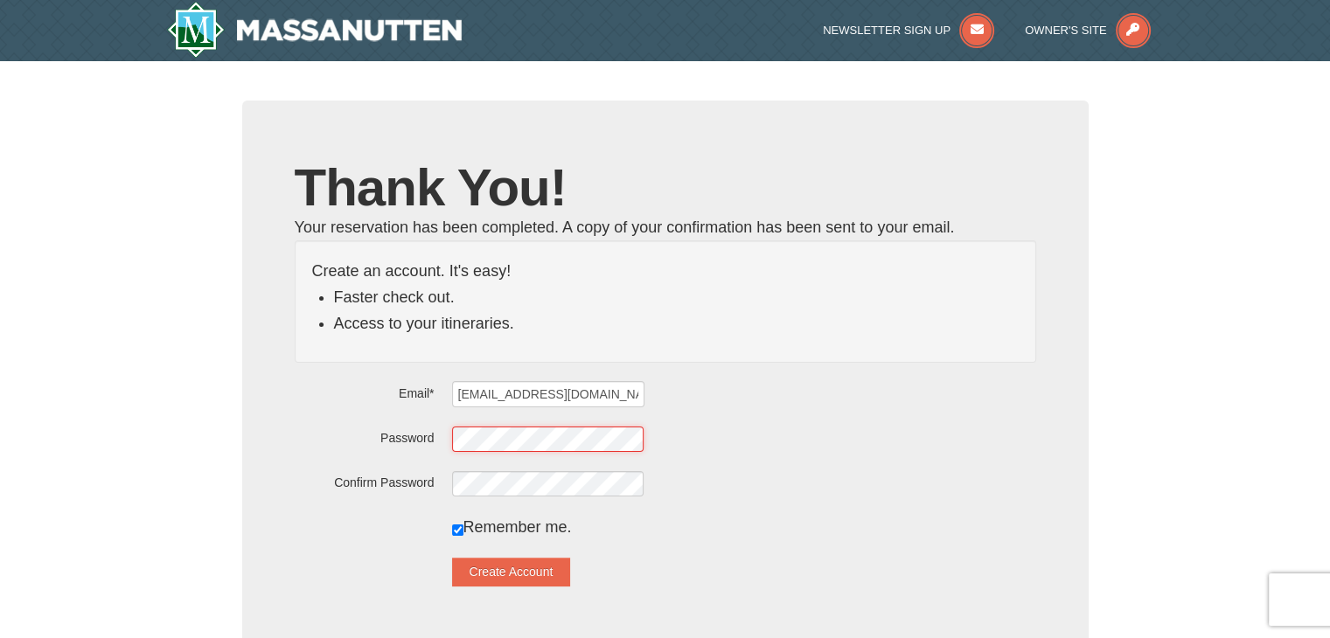
click at [429, 438] on div "Password" at bounding box center [666, 438] width 742 height 27
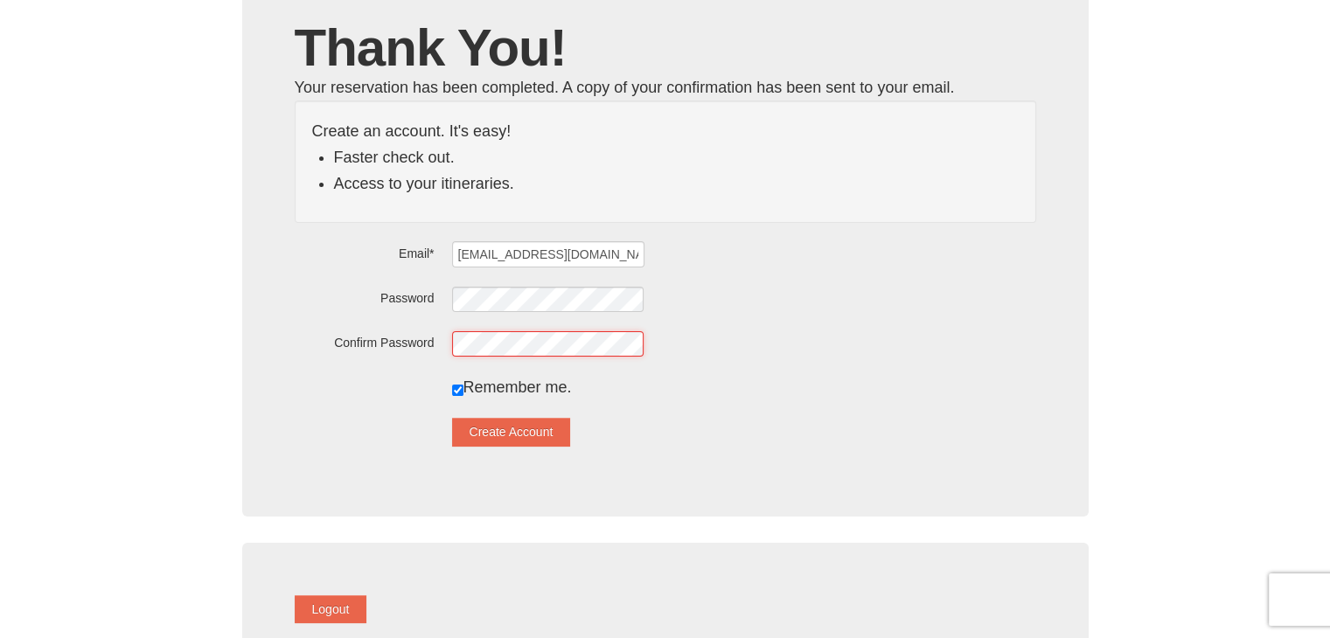
scroll to position [175, 0]
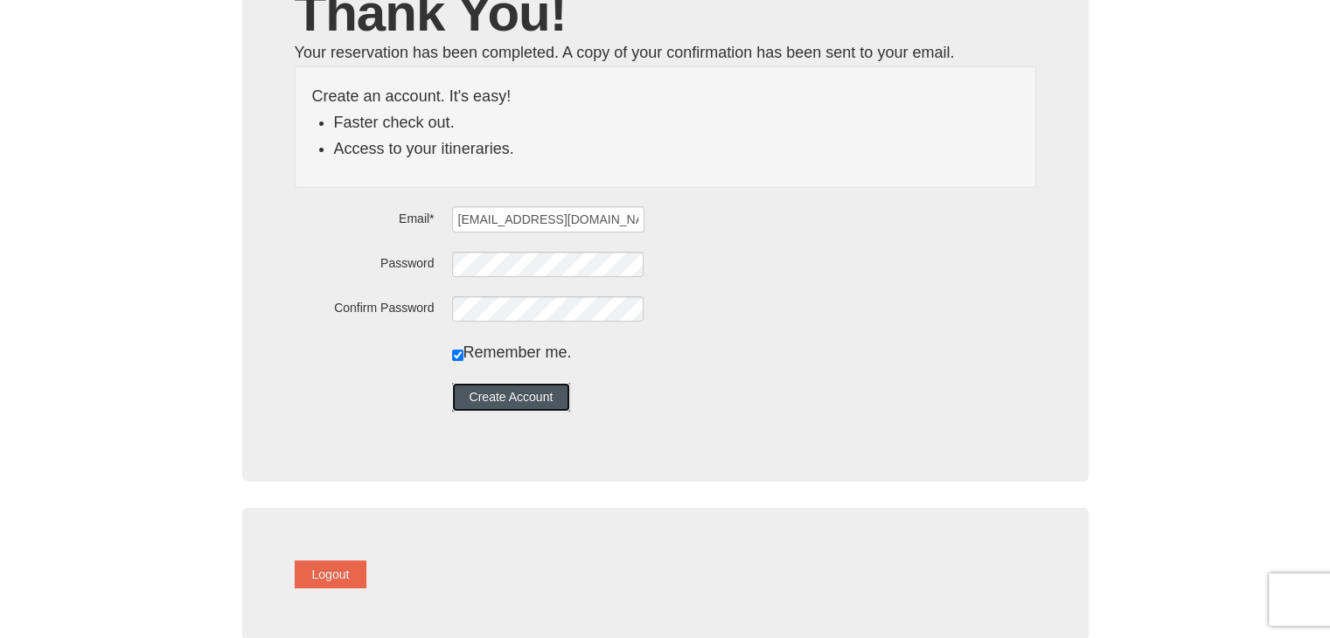
click at [542, 397] on button "Create Account" at bounding box center [511, 397] width 119 height 28
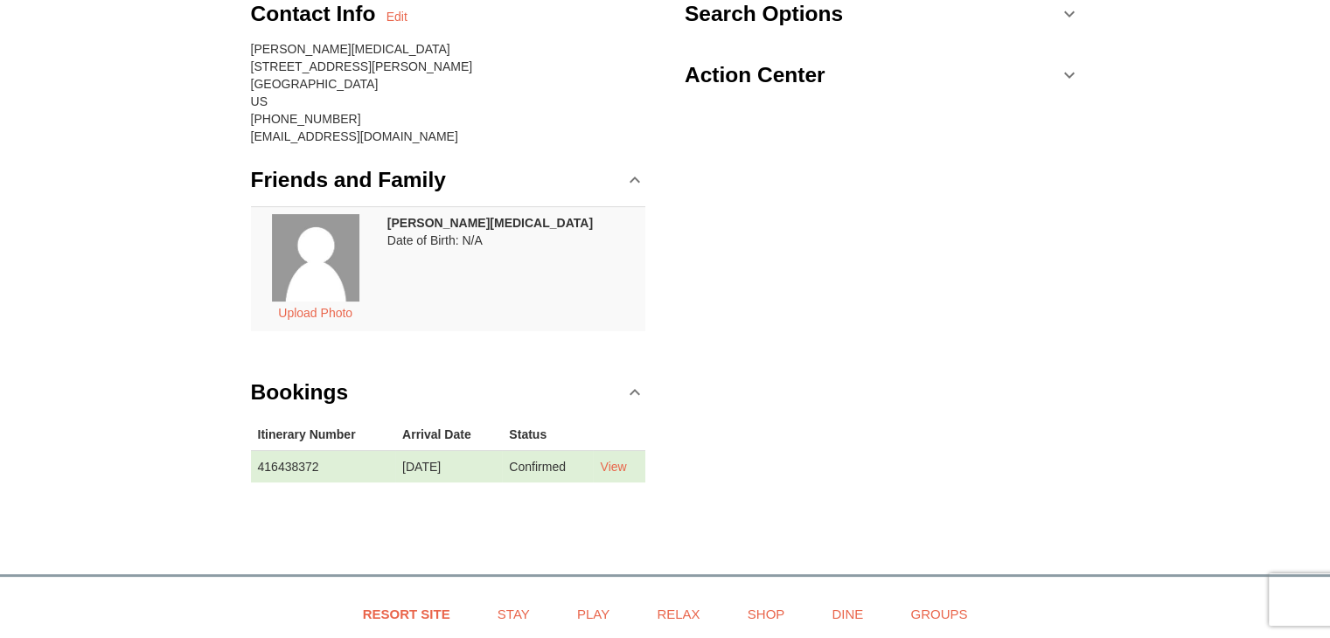
scroll to position [262, 0]
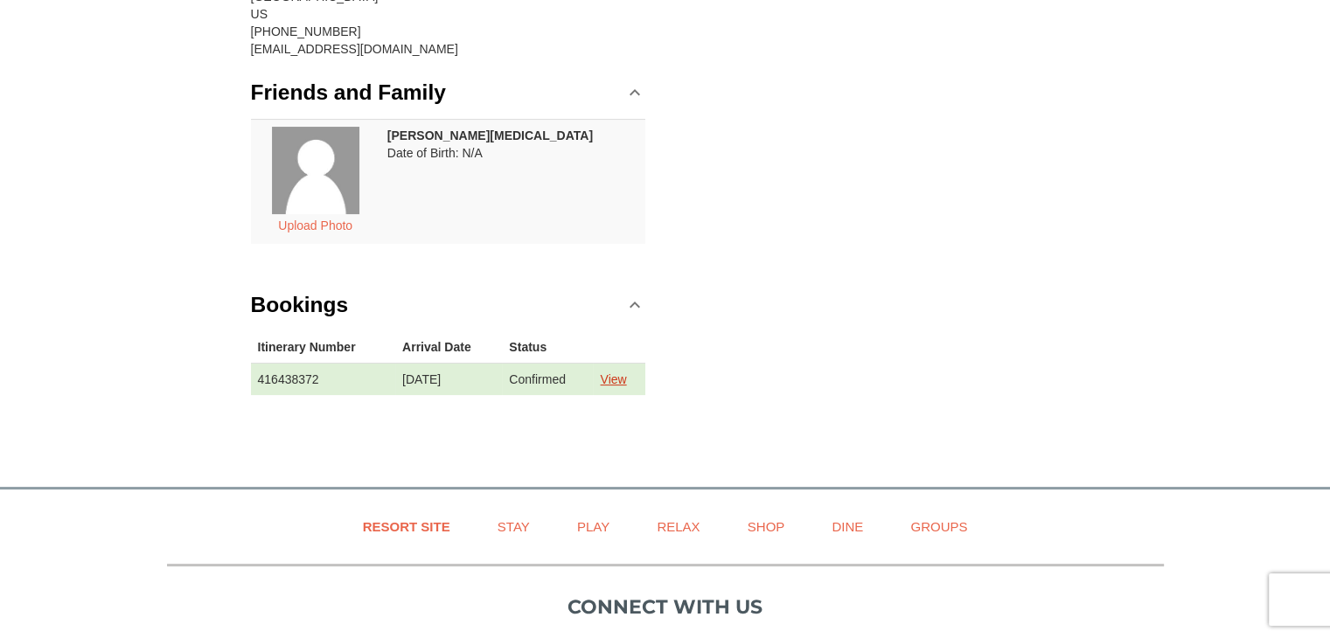
click at [626, 374] on link "View" at bounding box center [613, 380] width 26 height 14
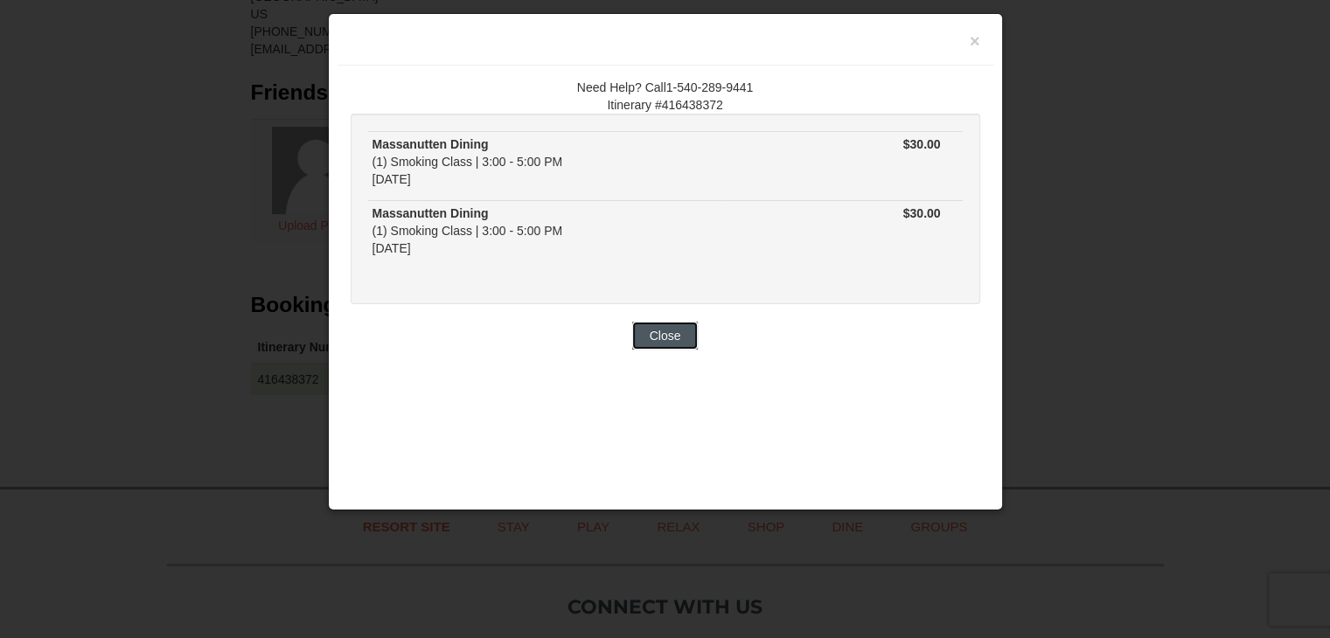
click at [691, 340] on button "Close" at bounding box center [665, 336] width 66 height 28
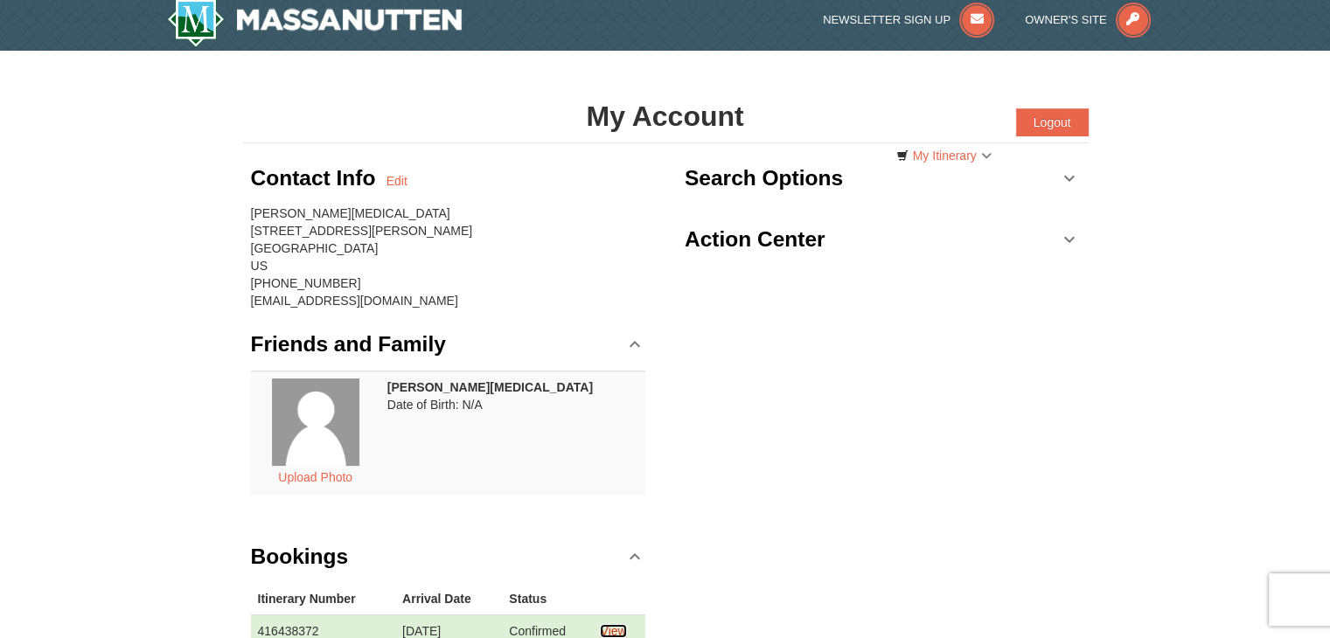
scroll to position [0, 0]
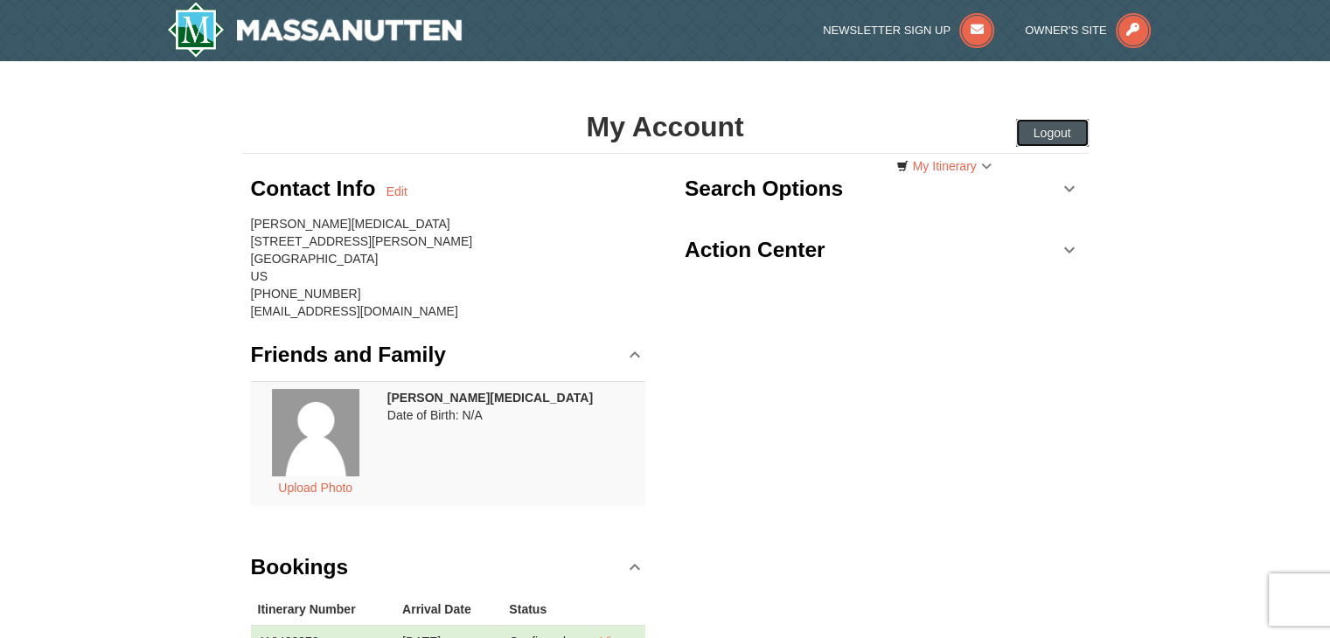
click at [1076, 127] on button "Logout" at bounding box center [1052, 133] width 73 height 28
